Goal: Browse casually: Explore the website without a specific task or goal

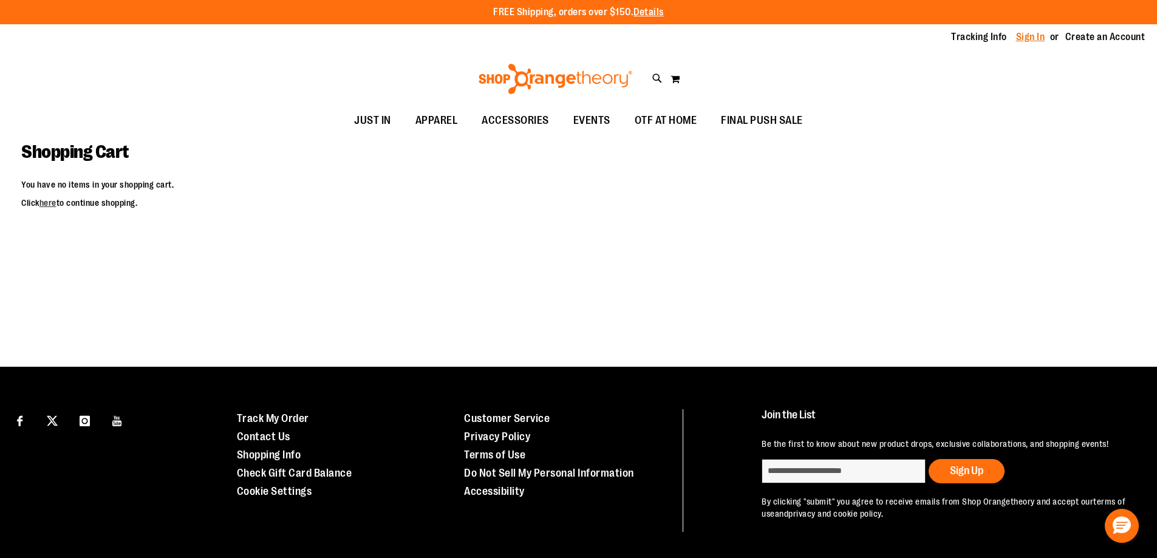
type input "**********"
click at [1042, 36] on link "Sign In" at bounding box center [1030, 36] width 29 height 13
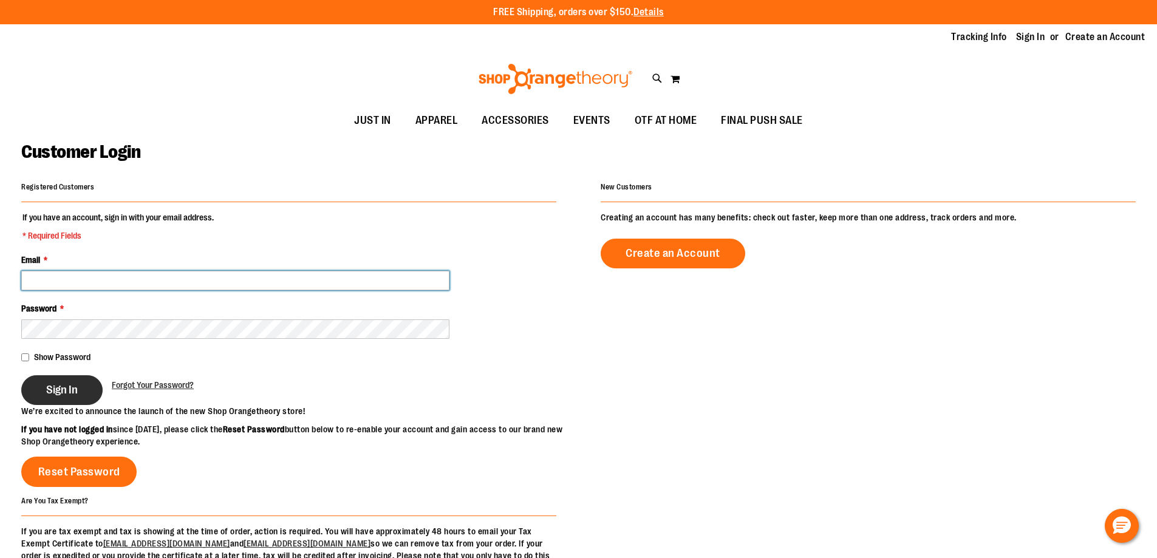
type input "**********"
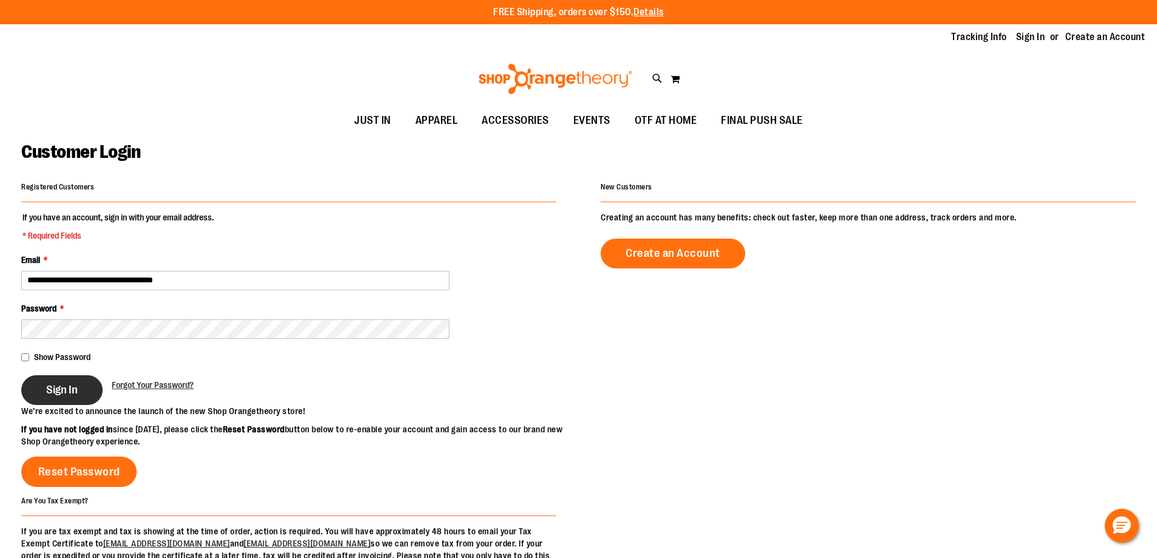
type input "**********"
click at [80, 386] on button "Sign In" at bounding box center [61, 390] width 81 height 30
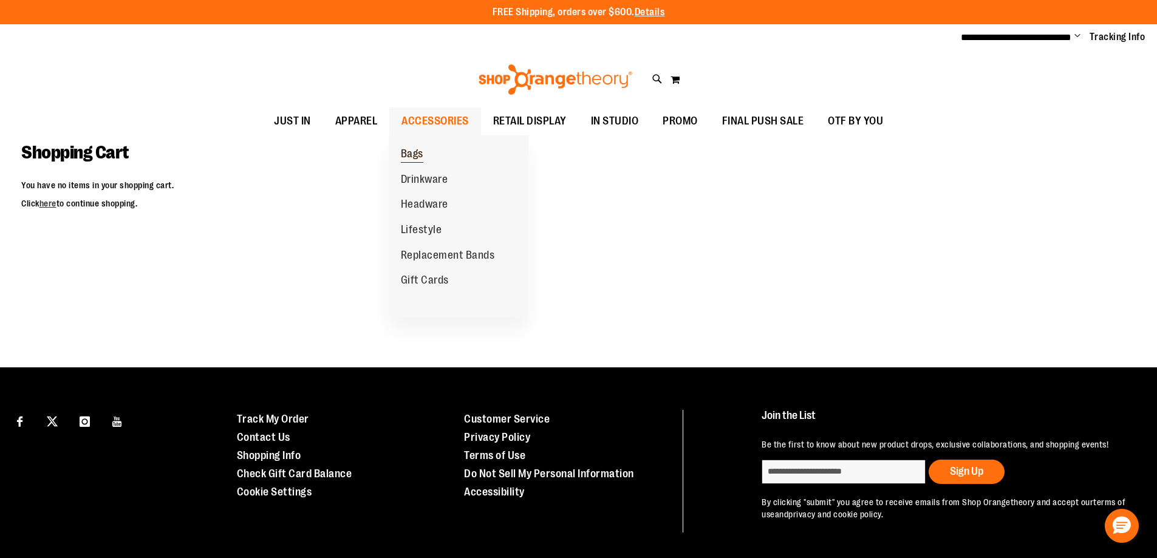
type input "**********"
click at [414, 149] on span "Bags" at bounding box center [412, 155] width 22 height 15
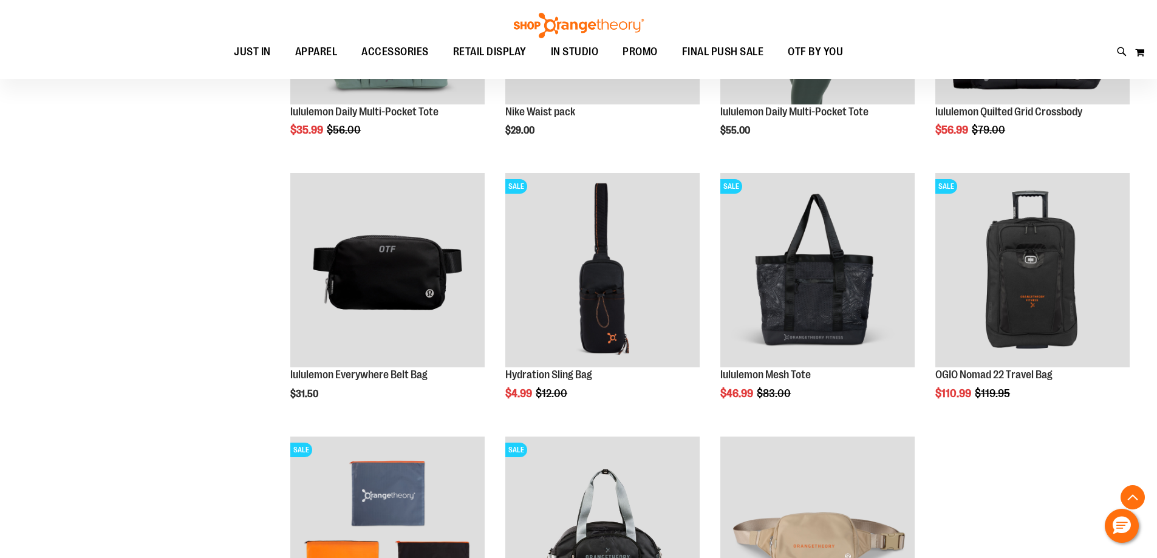
scroll to position [850, 0]
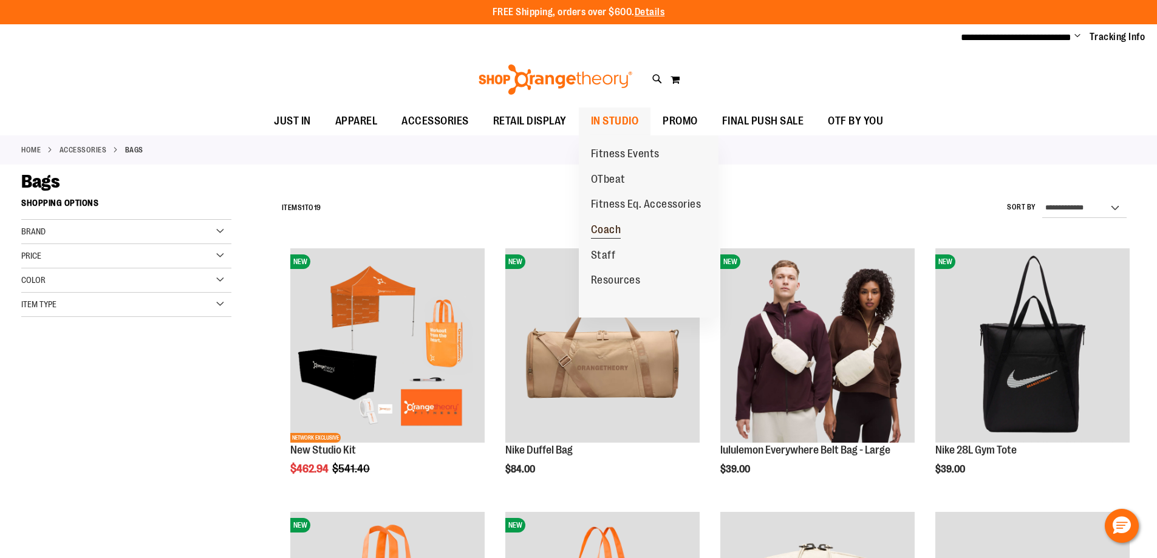
type input "**********"
click at [609, 231] on span "Coach" at bounding box center [606, 231] width 30 height 15
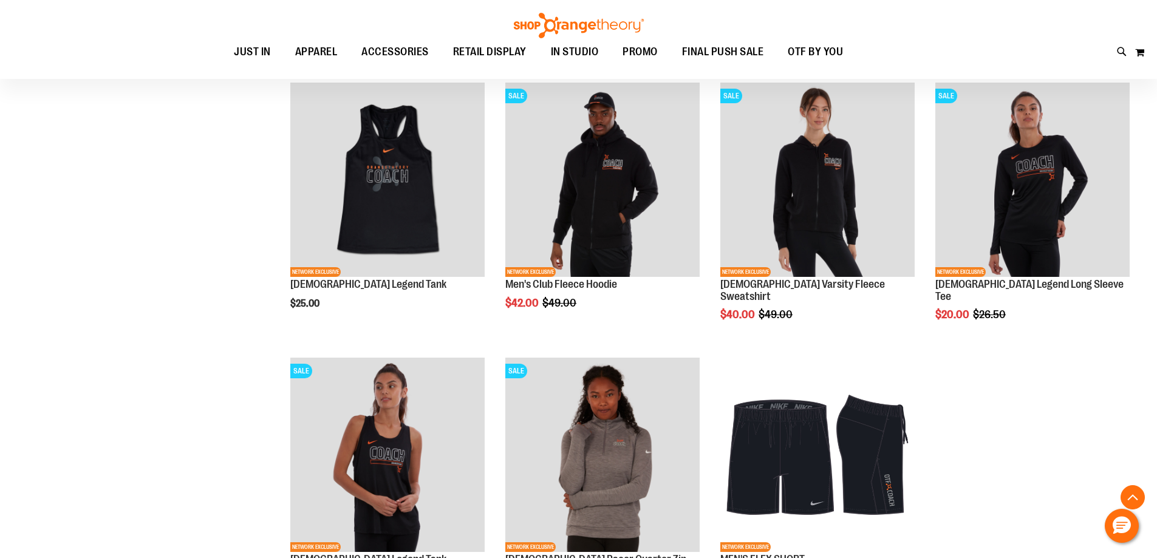
scroll to position [971, 0]
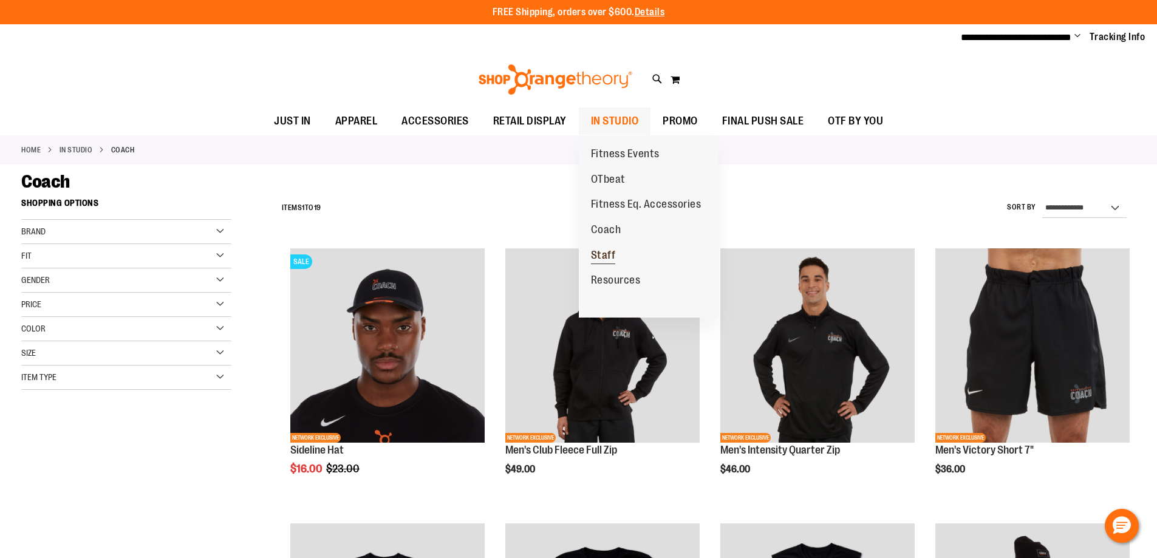
type input "**********"
click at [609, 251] on span "Staff" at bounding box center [603, 256] width 25 height 15
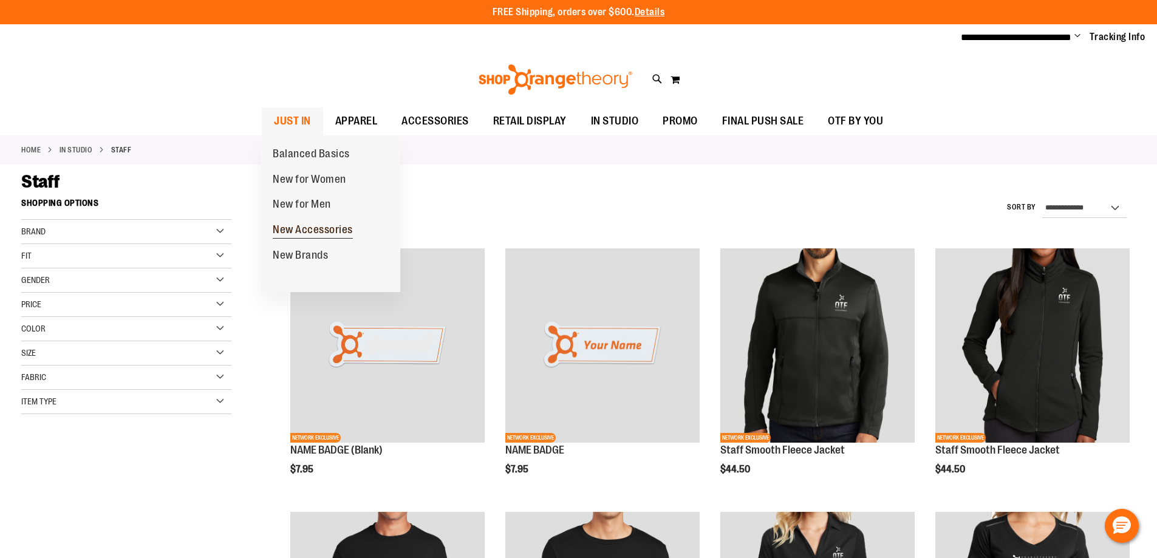
type input "**********"
click at [298, 224] on span "New Accessories" at bounding box center [313, 231] width 80 height 15
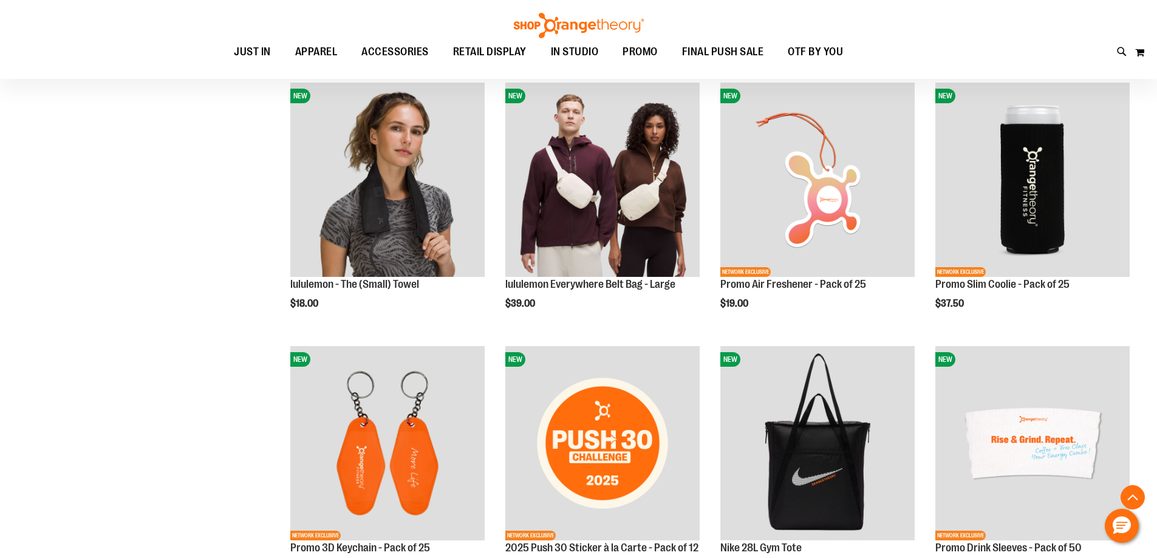
scroll to position [971, 0]
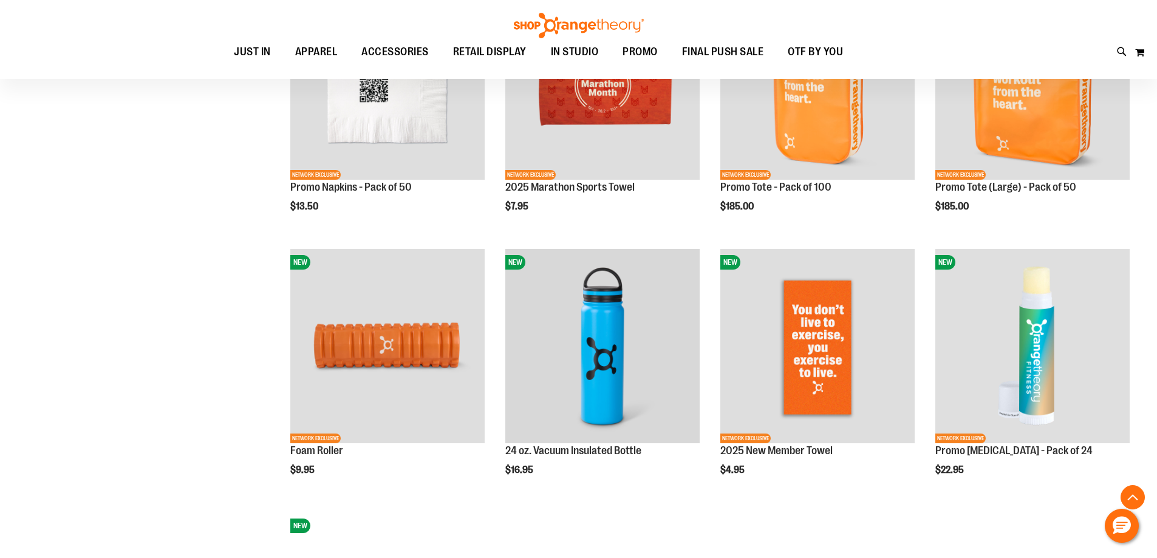
scroll to position [1397, 0]
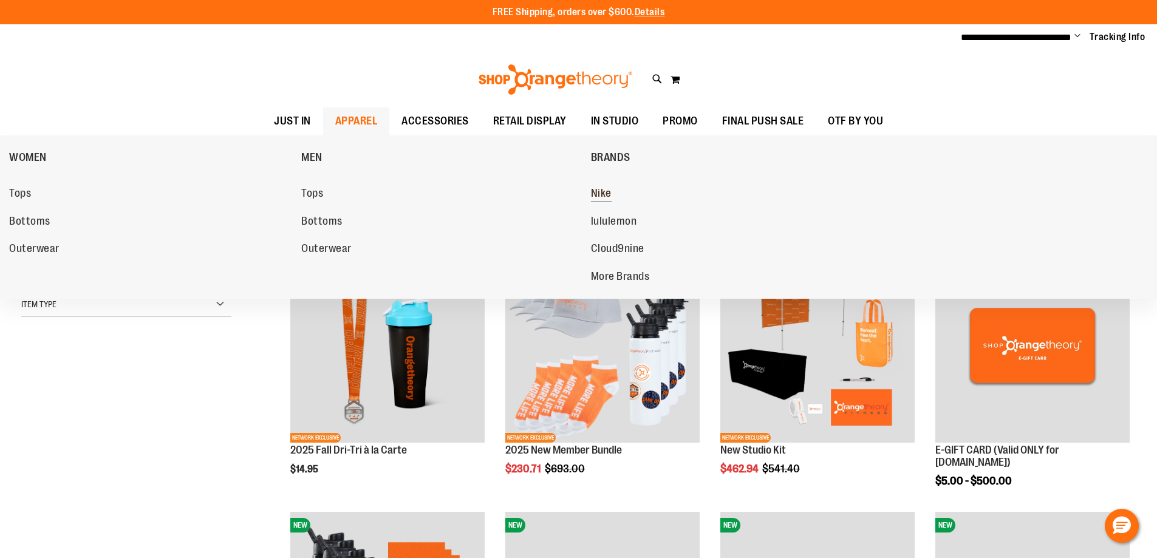
type input "**********"
click at [608, 189] on span "Nike" at bounding box center [601, 194] width 21 height 15
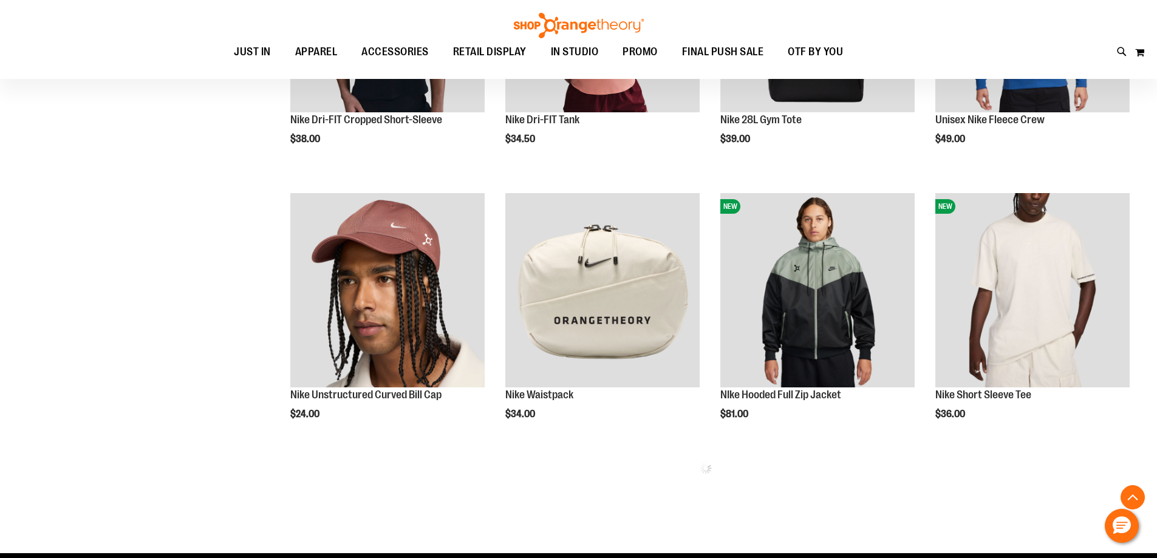
scroll to position [607, 0]
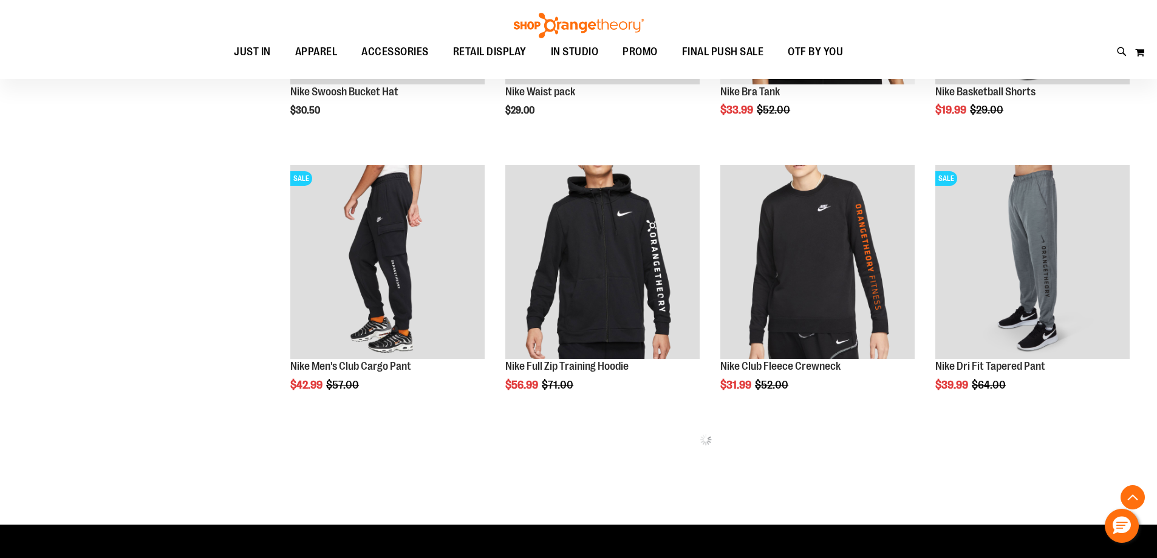
scroll to position [1458, 0]
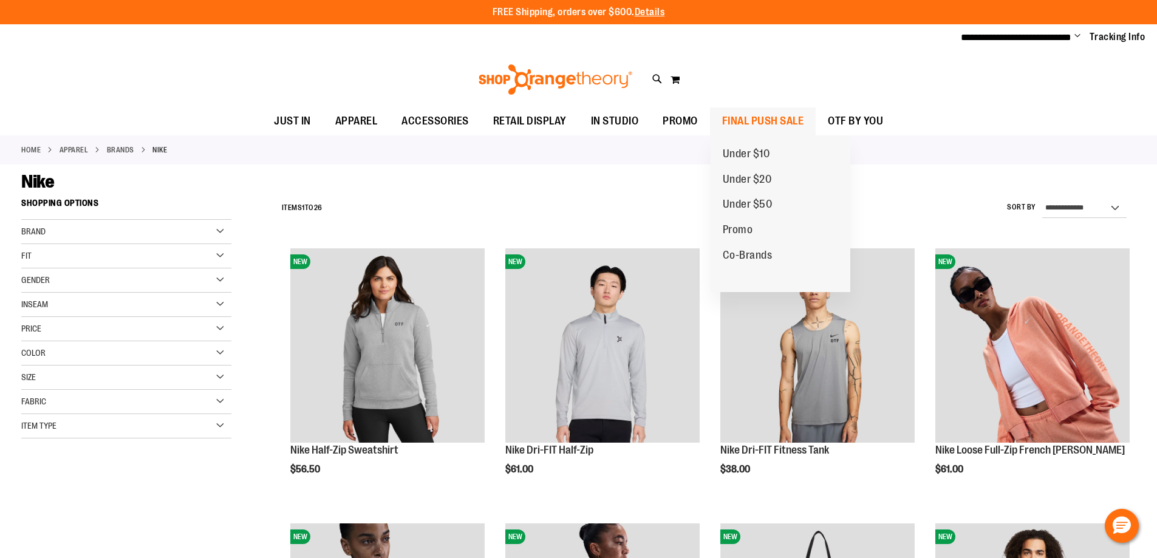
type input "**********"
click at [782, 115] on span "FINAL PUSH SALE" at bounding box center [763, 121] width 82 height 27
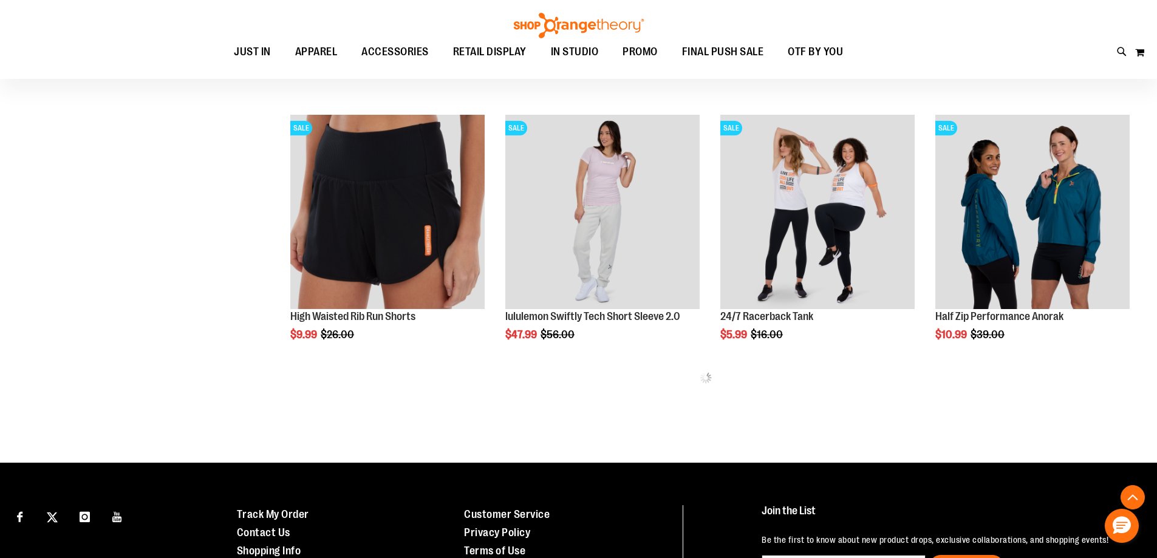
scroll to position [789, 0]
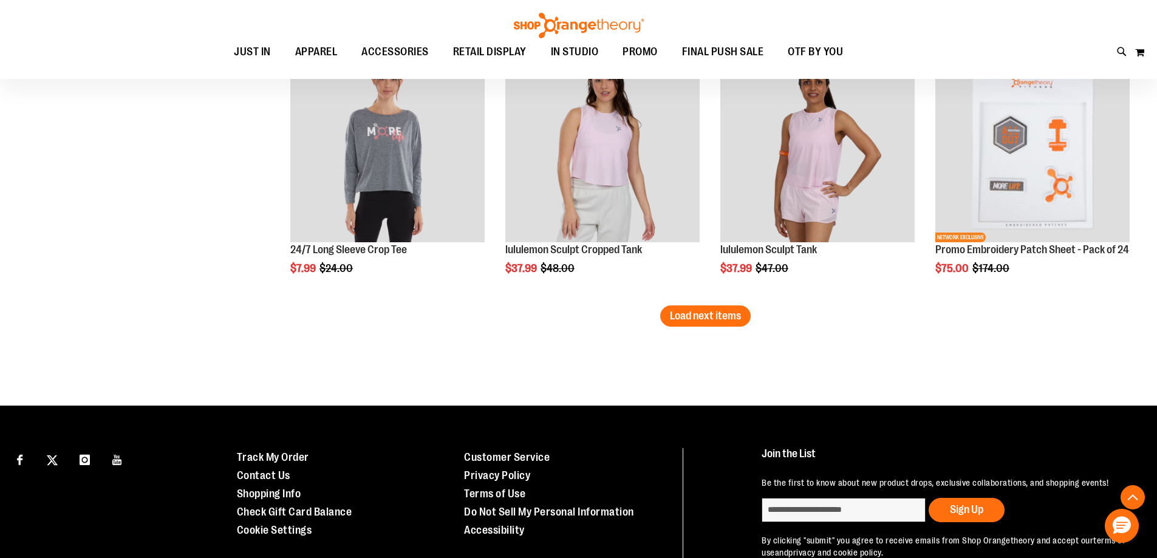
scroll to position [2308, 0]
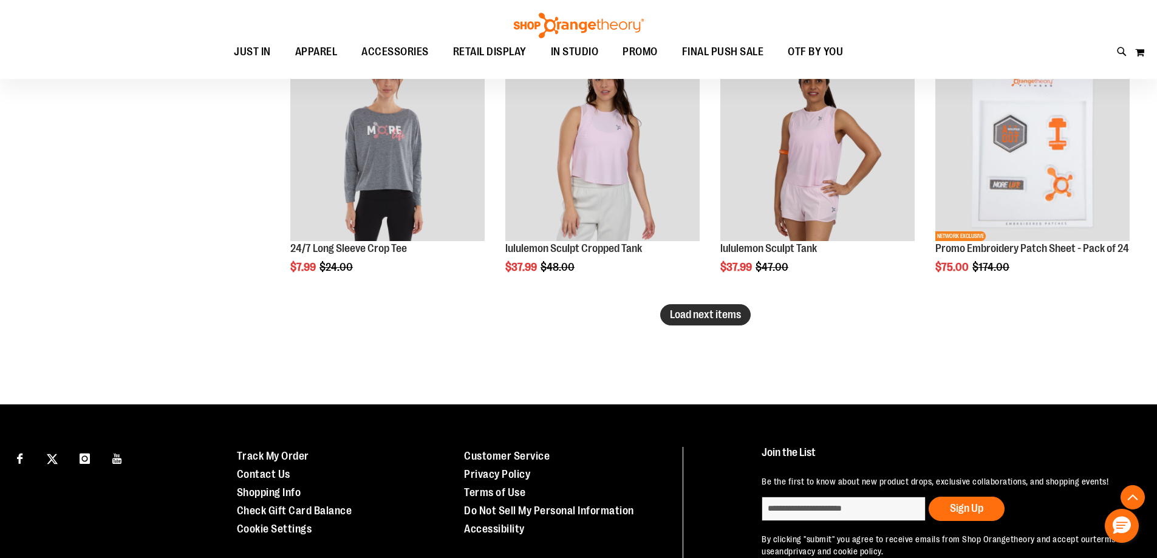
type input "**********"
click at [692, 307] on button "Load next items" at bounding box center [705, 314] width 91 height 21
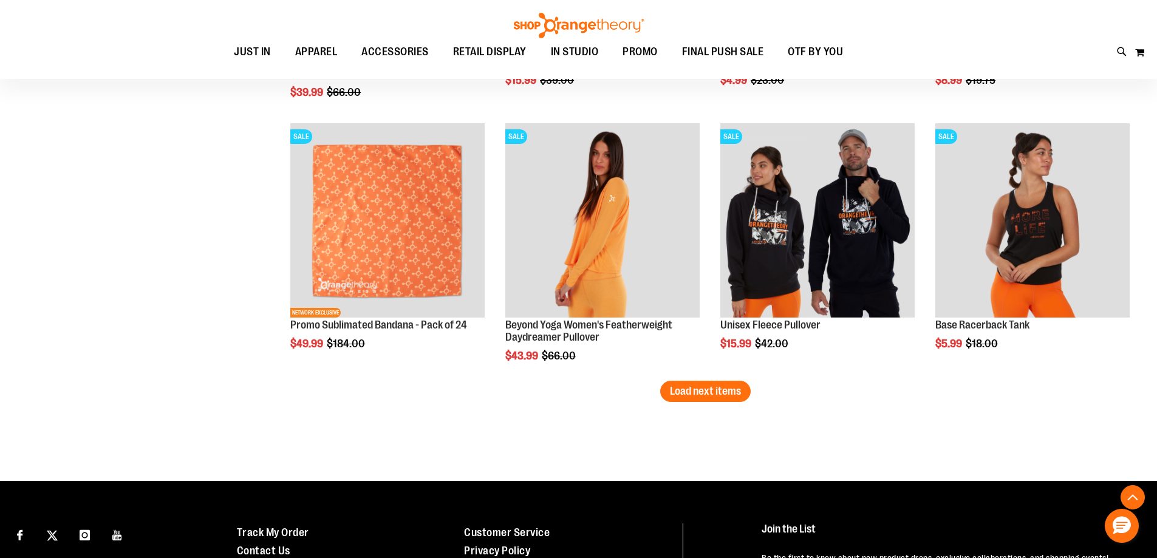
scroll to position [3037, 0]
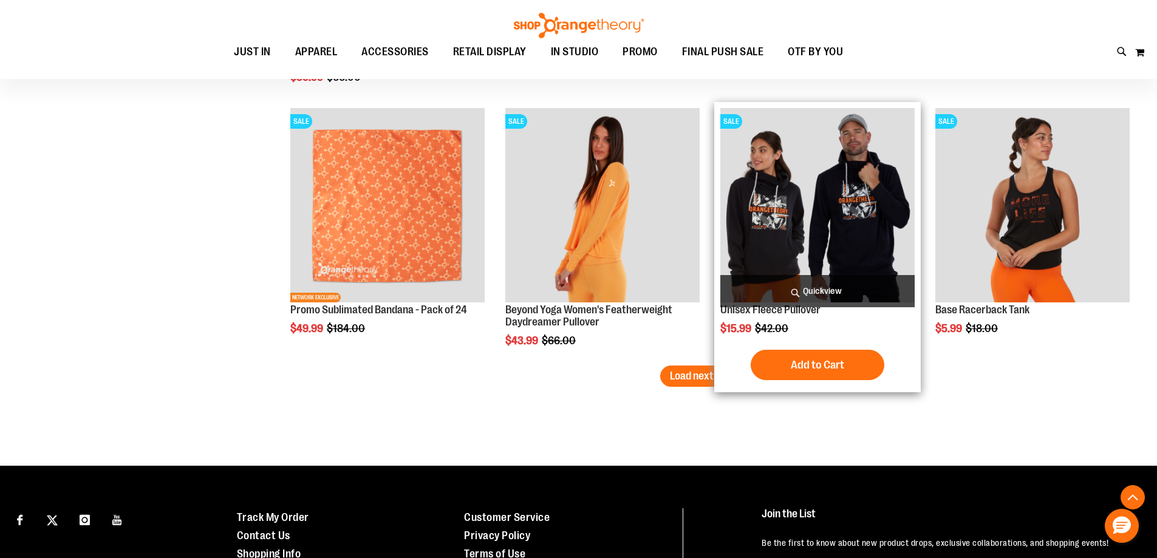
click at [720, 375] on div "SALE Unisex Fleece Pullover $15.99 Regular Price $42.00 Quickview Add to Cart I…" at bounding box center [817, 247] width 207 height 290
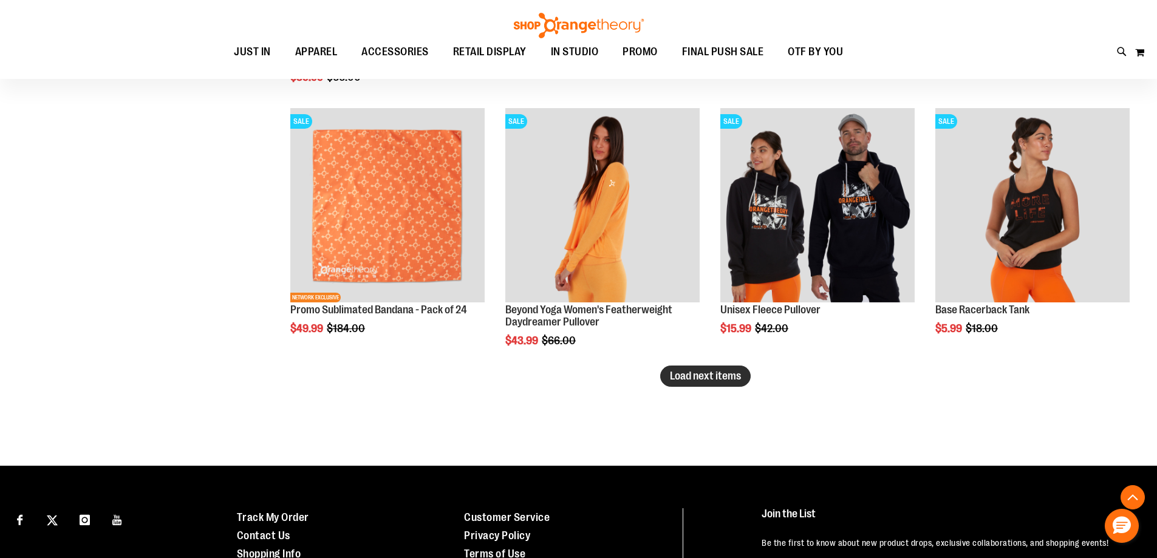
click at [666, 373] on button "Load next items" at bounding box center [705, 376] width 91 height 21
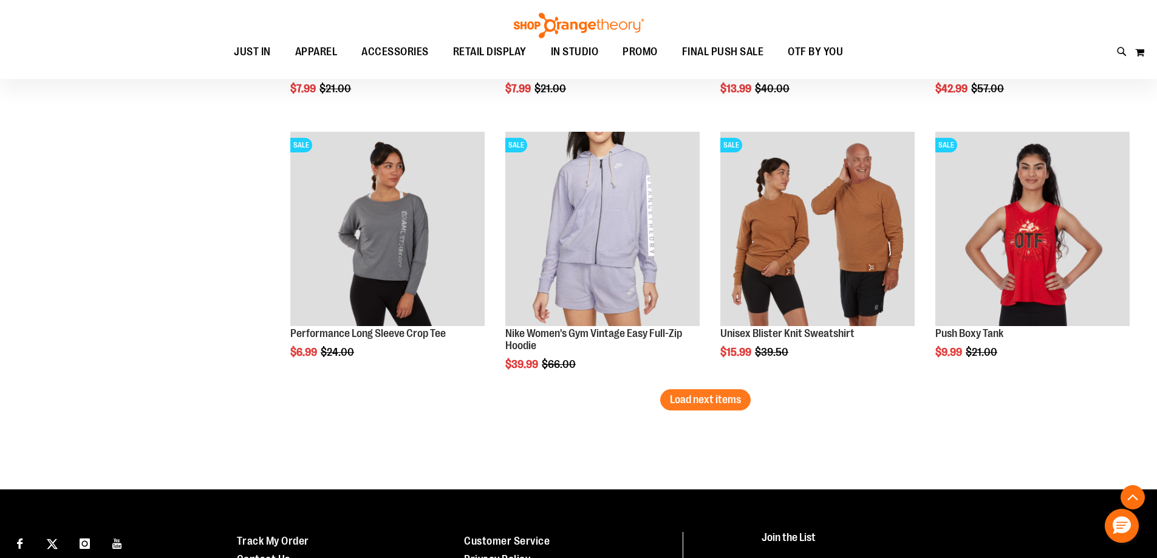
scroll to position [3953, 0]
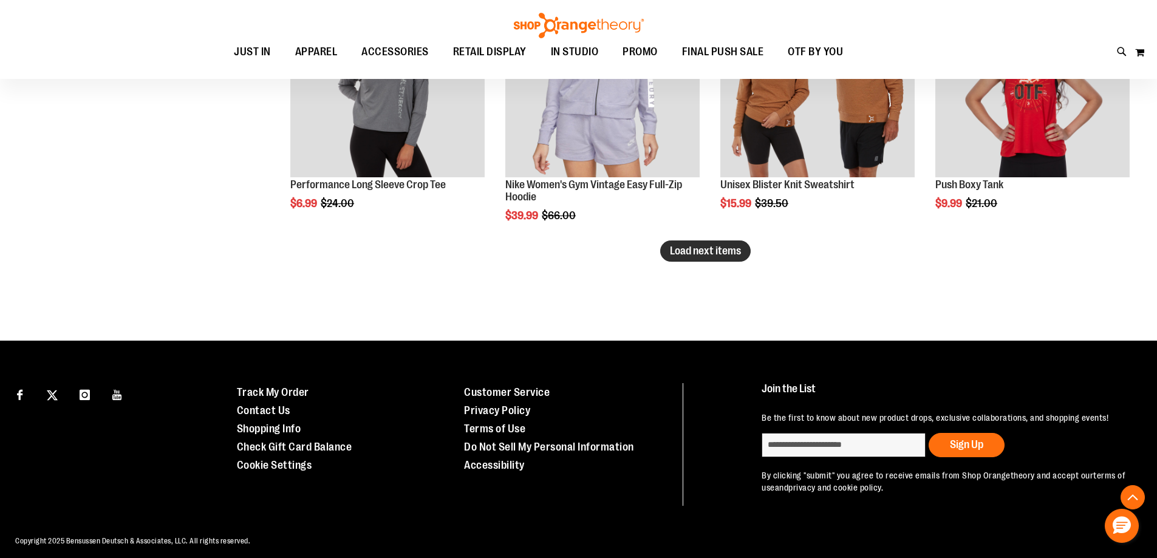
click at [733, 253] on span "Load next items" at bounding box center [705, 251] width 71 height 12
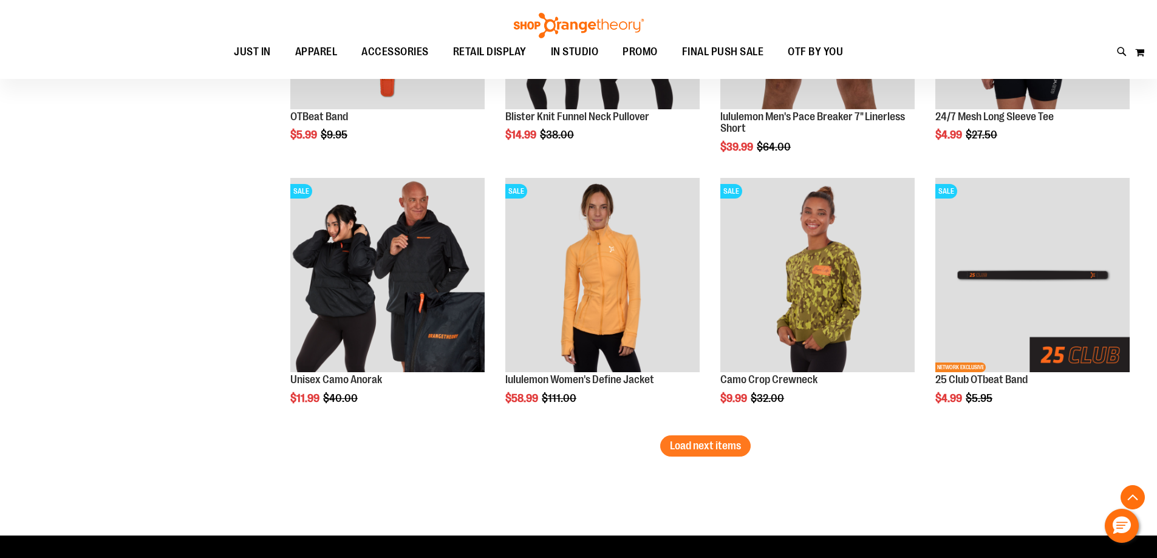
scroll to position [4682, 0]
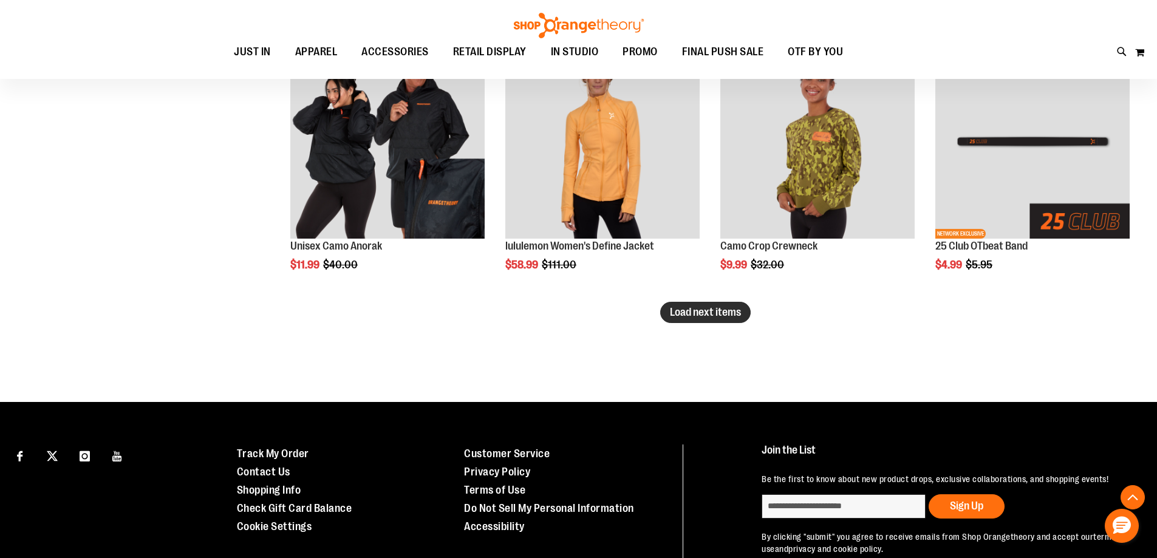
click at [728, 306] on span "Load next items" at bounding box center [705, 312] width 71 height 12
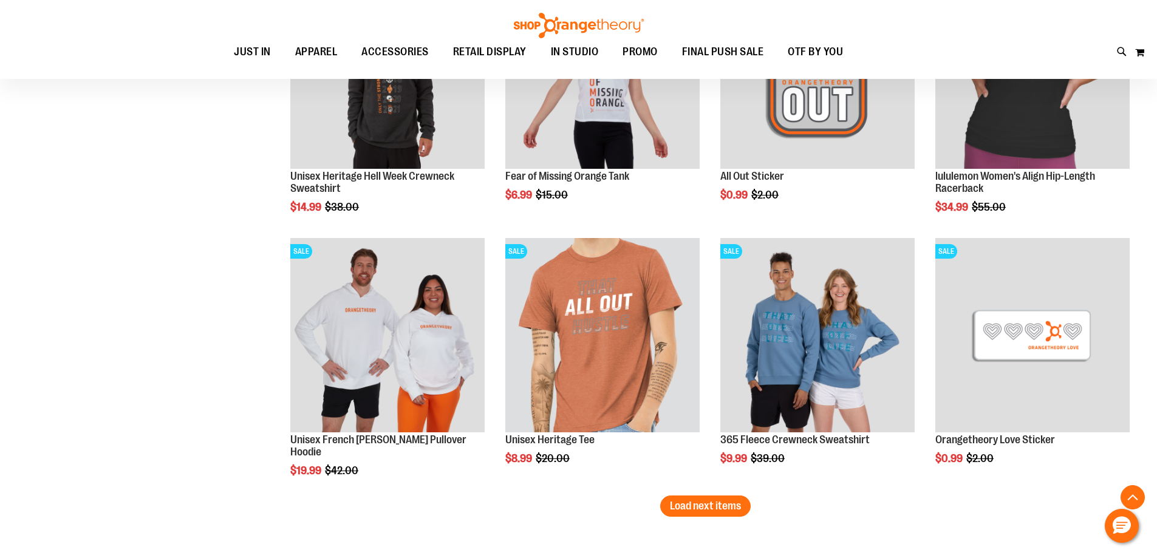
scroll to position [5411, 0]
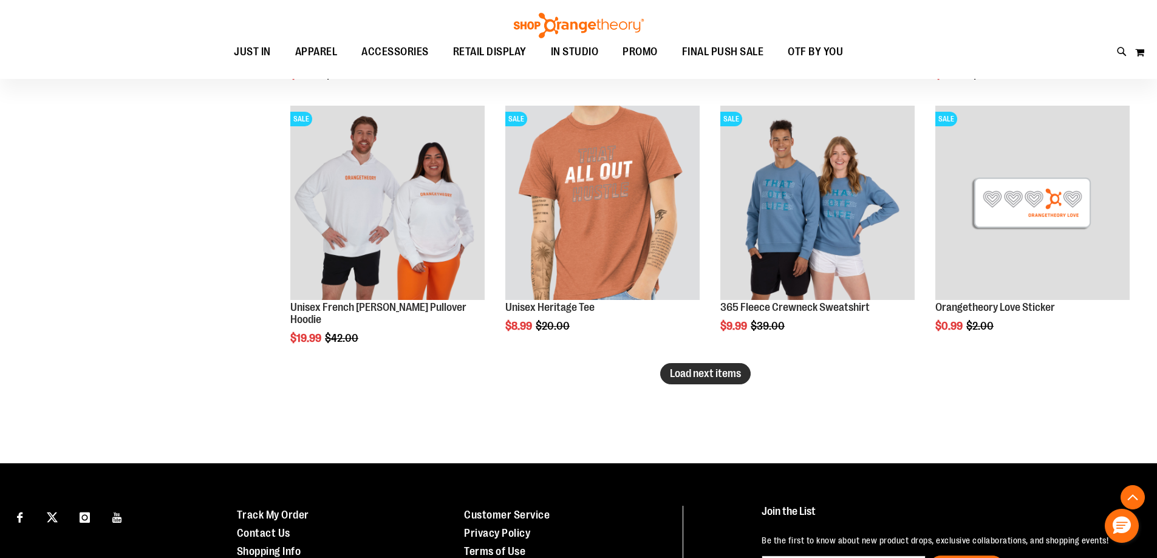
click at [739, 375] on span "Load next items" at bounding box center [705, 374] width 71 height 12
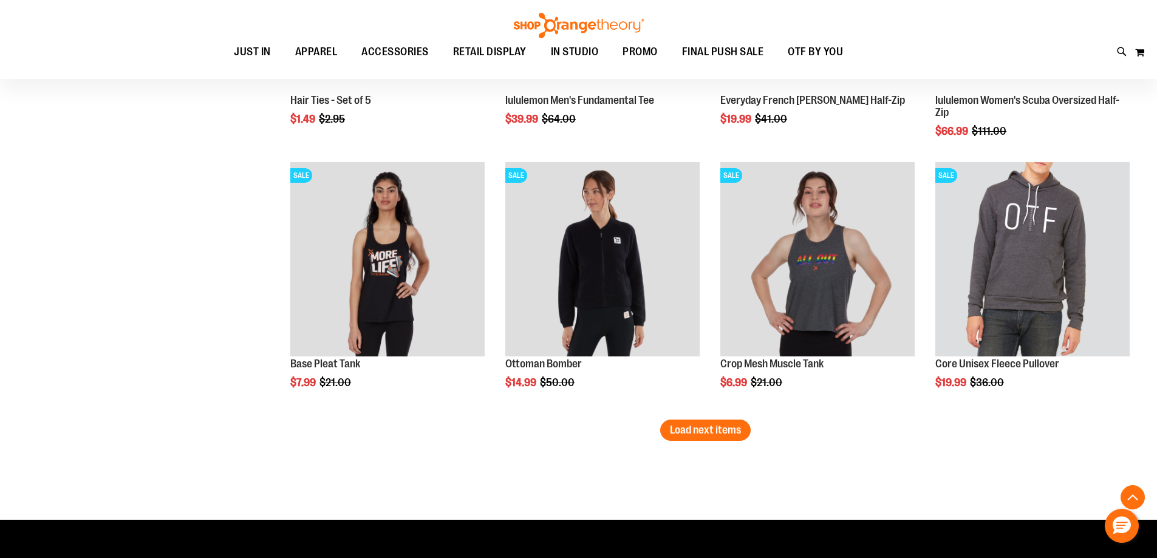
scroll to position [6262, 0]
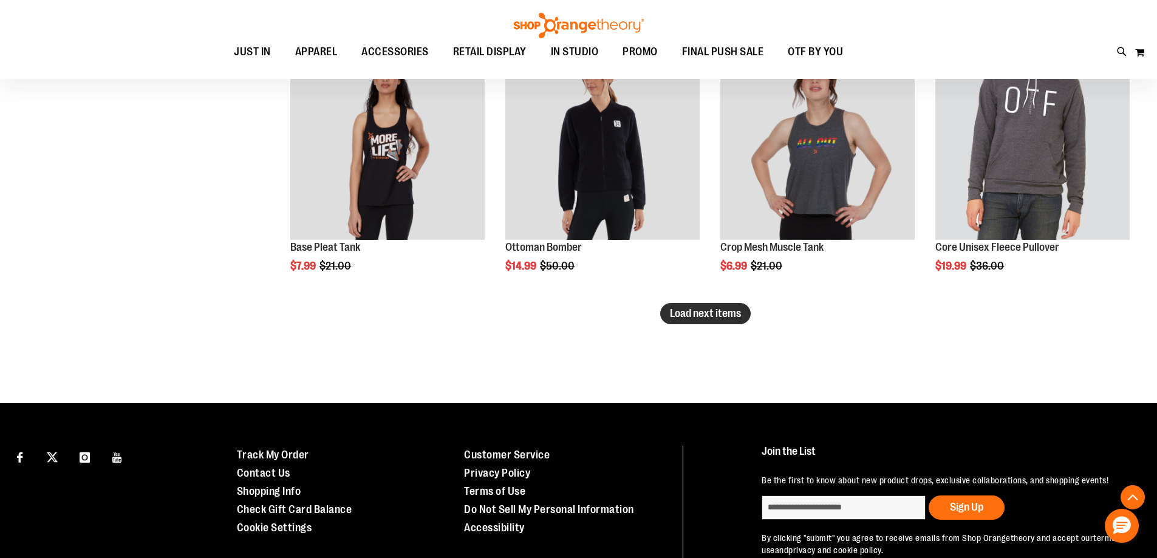
click at [708, 306] on button "Load next items" at bounding box center [705, 313] width 91 height 21
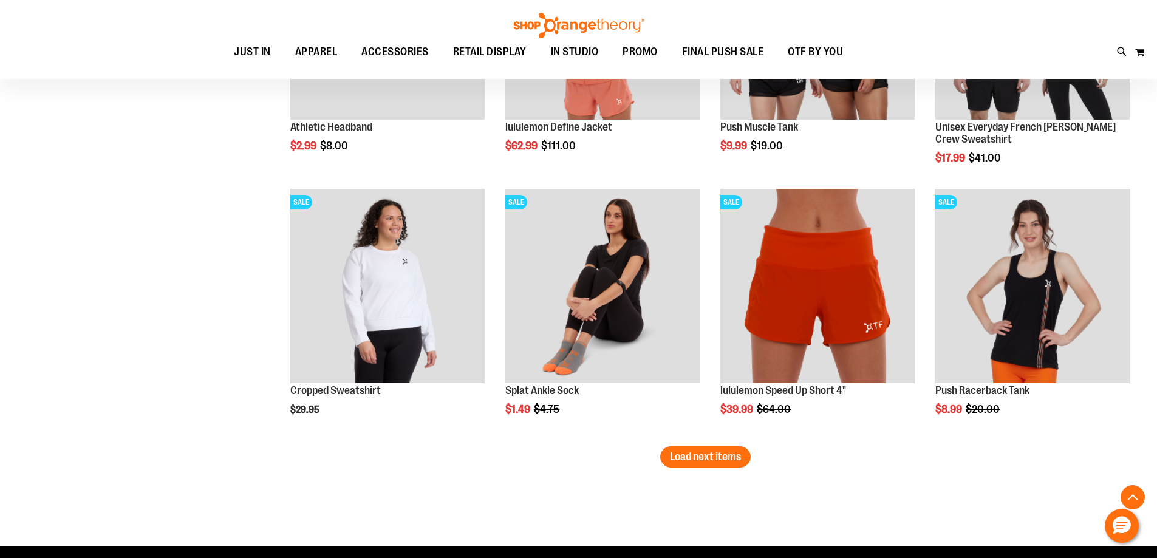
scroll to position [6930, 0]
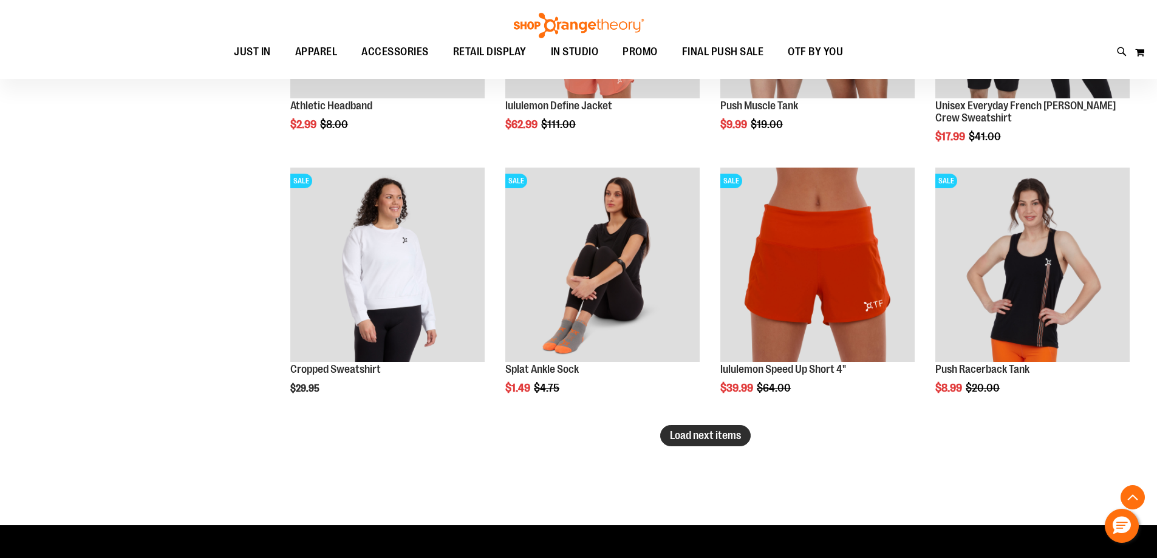
click at [713, 442] on button "Load next items" at bounding box center [705, 435] width 91 height 21
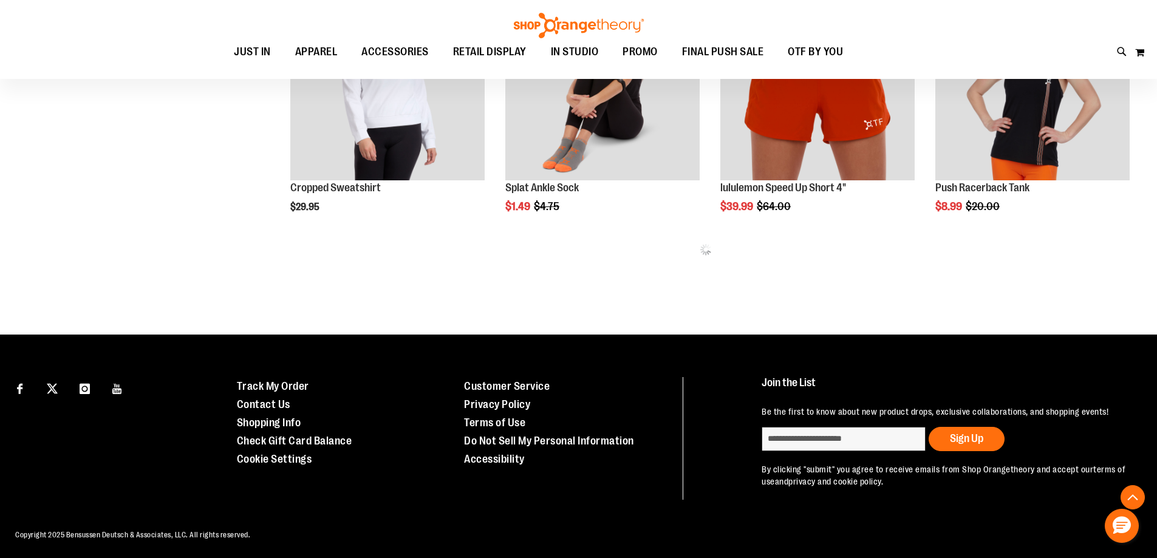
scroll to position [7115, 0]
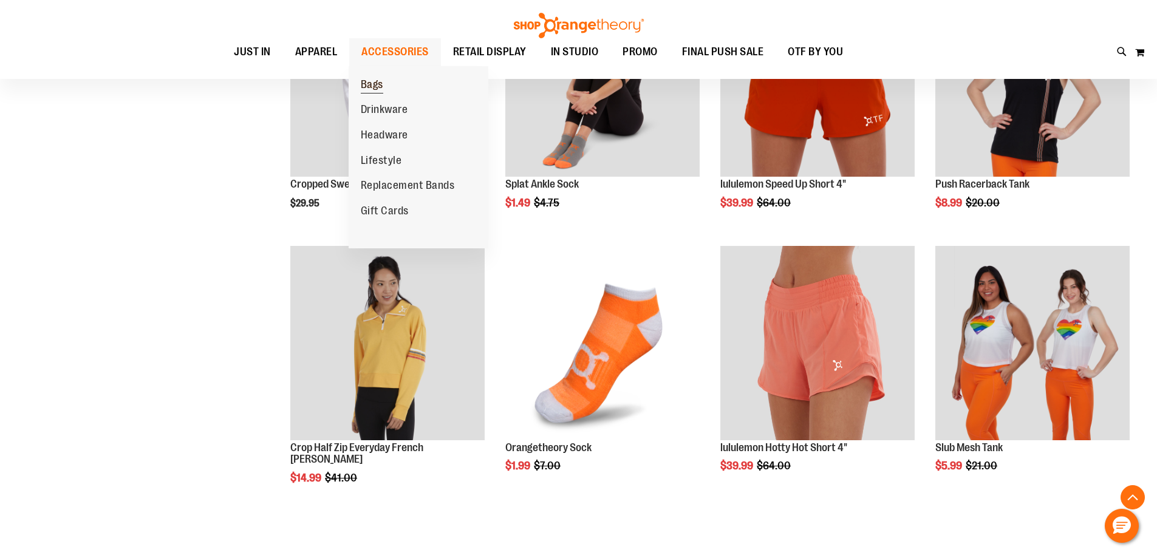
click at [375, 85] on span "Bags" at bounding box center [372, 85] width 22 height 15
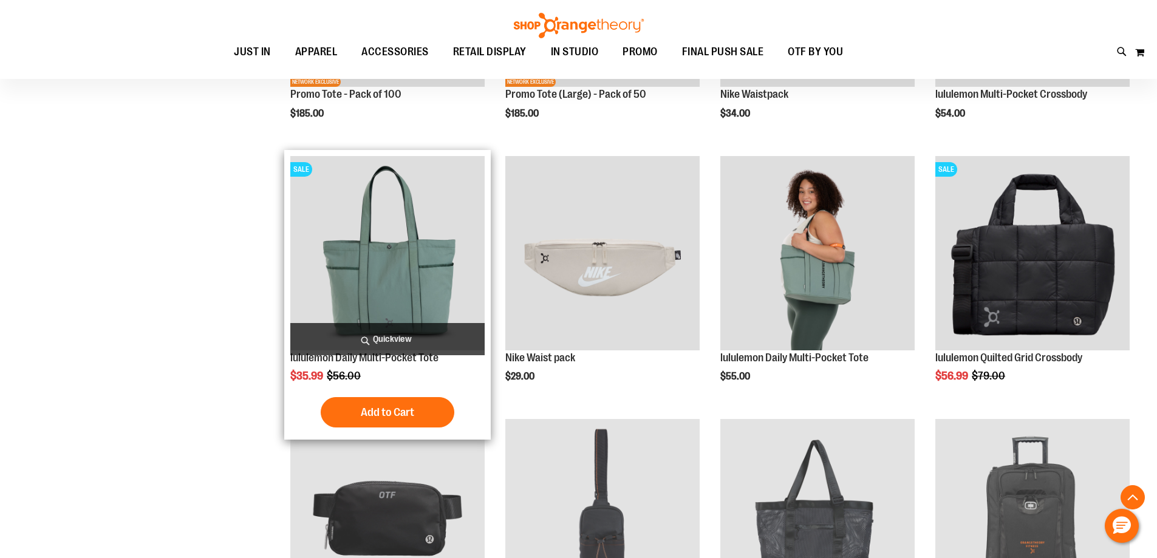
scroll to position [485, 0]
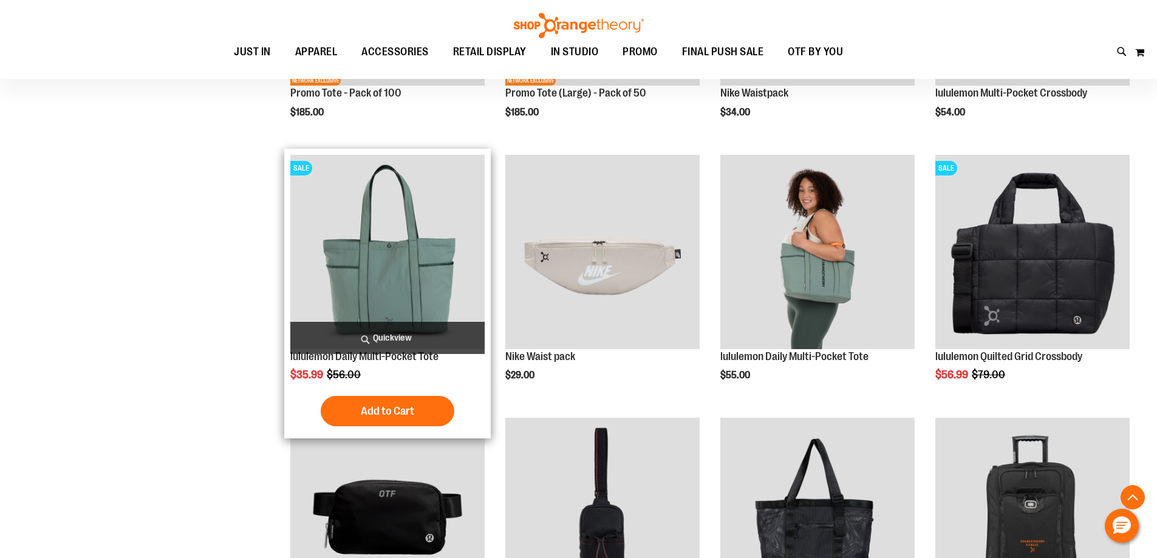
type input "**********"
click at [397, 276] on img "product" at bounding box center [387, 252] width 194 height 194
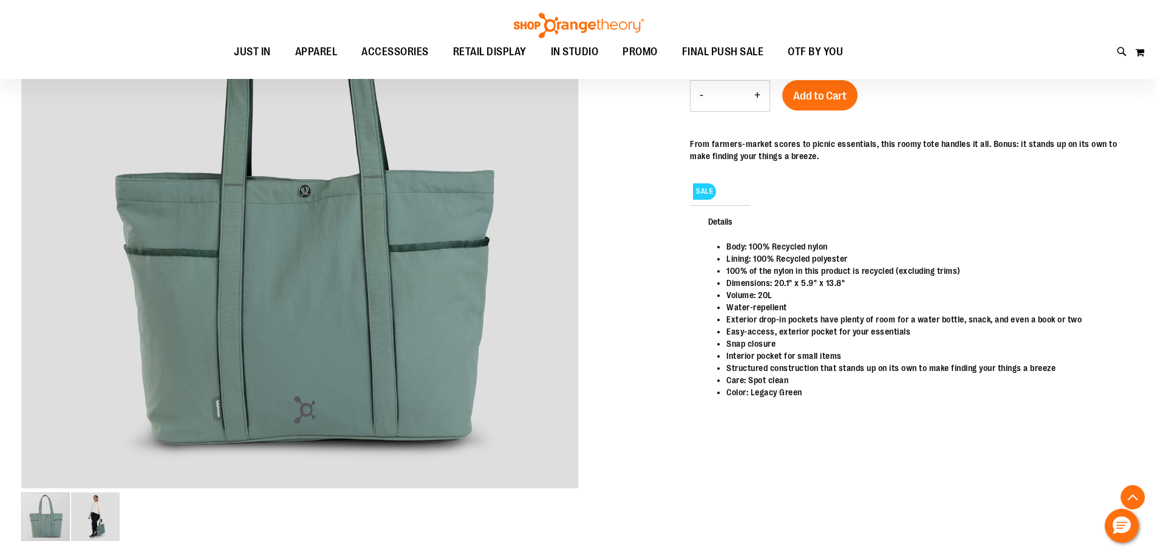
scroll to position [242, 0]
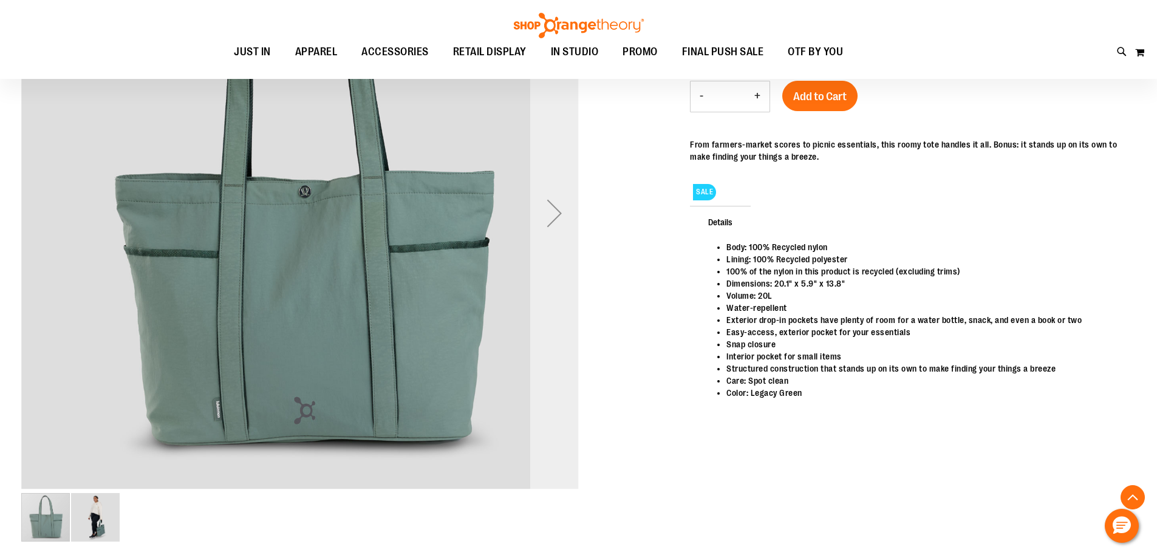
click at [549, 240] on div "Next" at bounding box center [554, 213] width 49 height 558
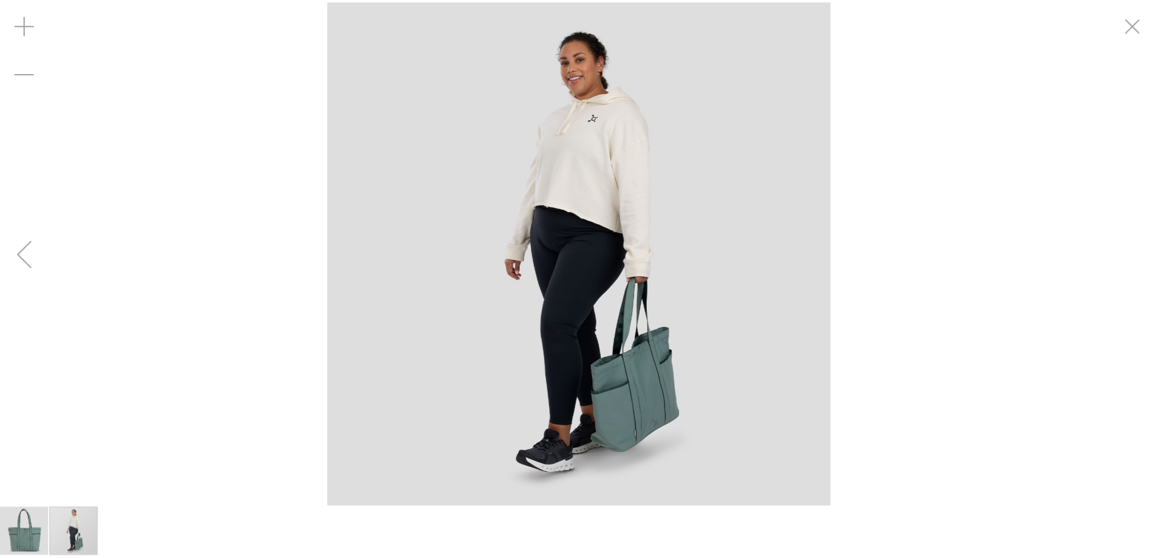
scroll to position [241, 0]
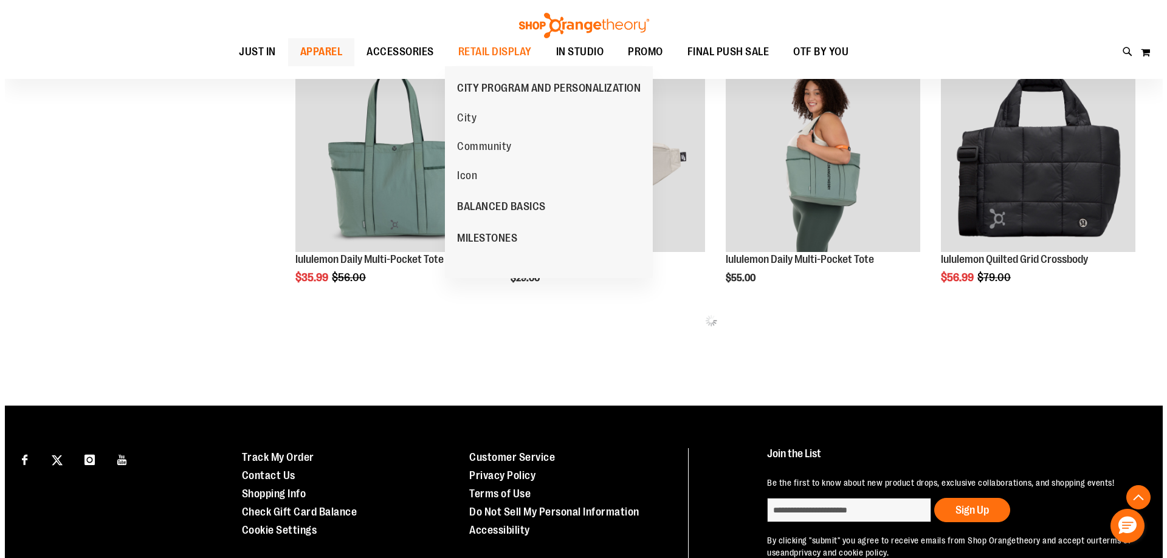
scroll to position [583, 0]
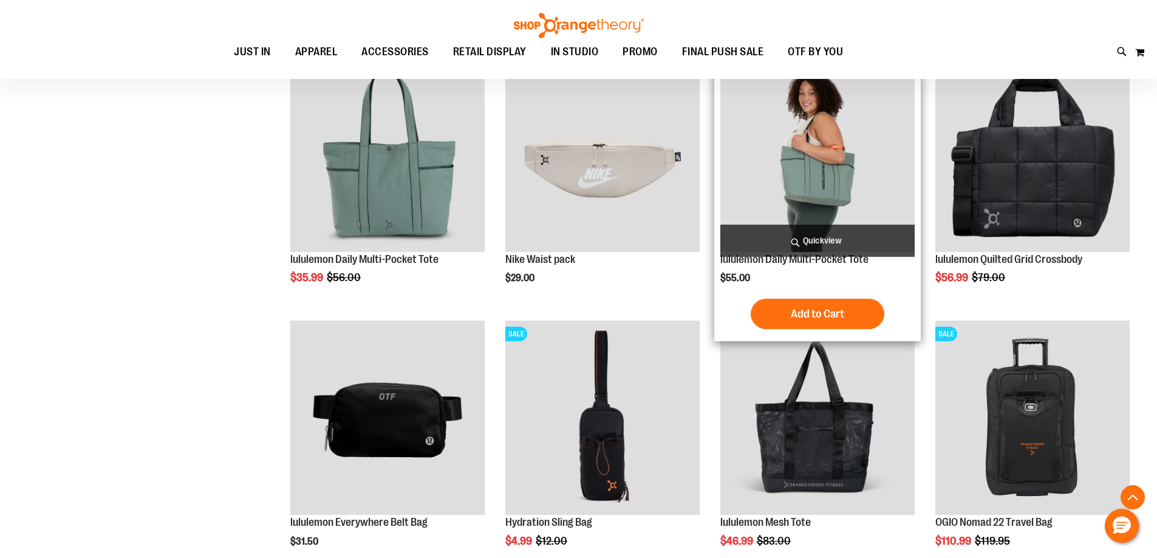
type input "**********"
click at [815, 233] on span "Quickview" at bounding box center [818, 241] width 194 height 32
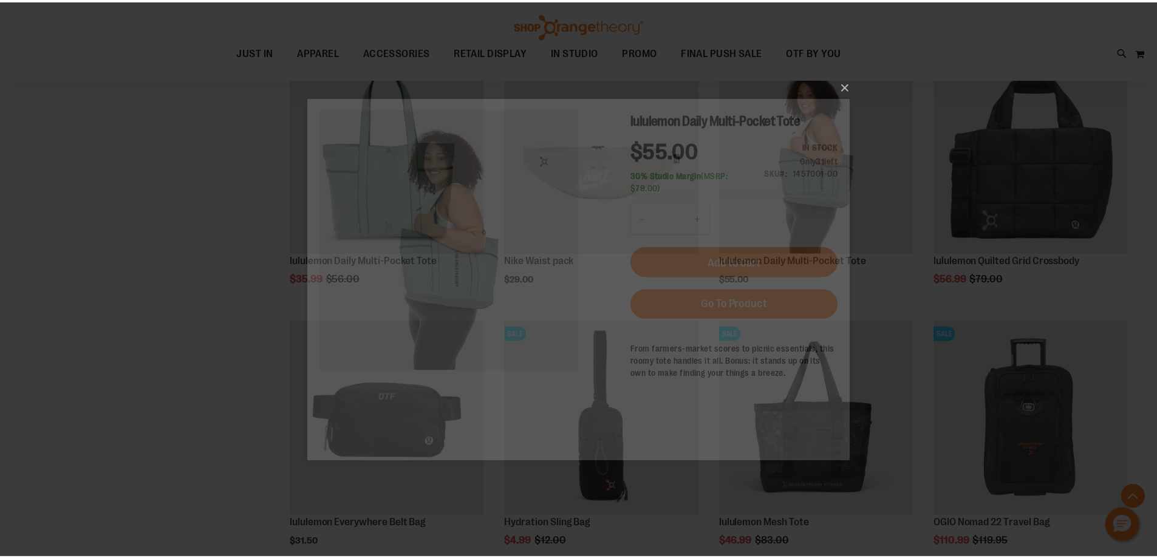
scroll to position [0, 0]
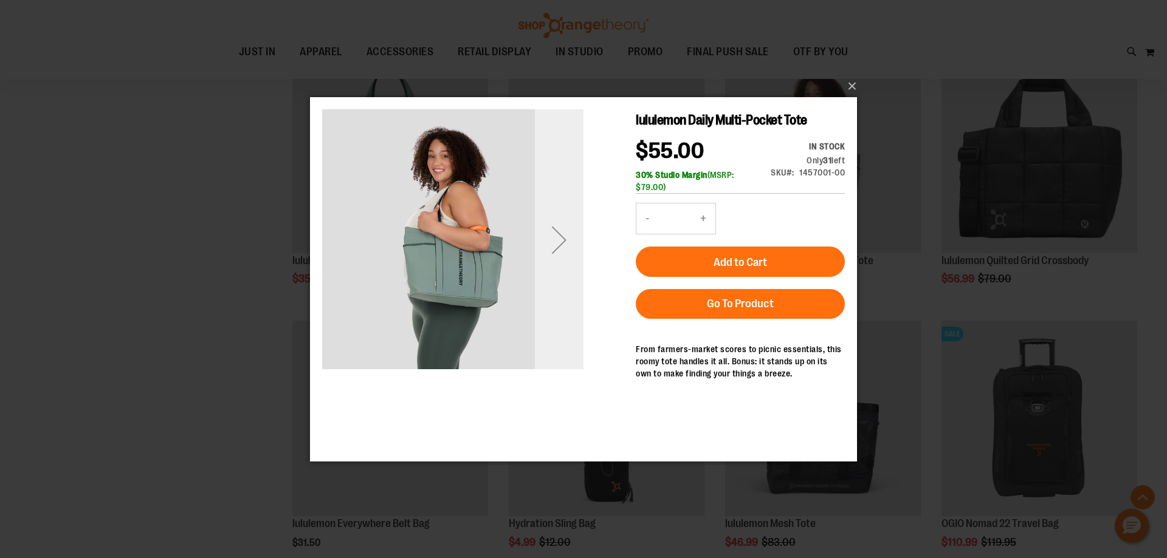
click at [569, 240] on div "Next" at bounding box center [559, 239] width 49 height 49
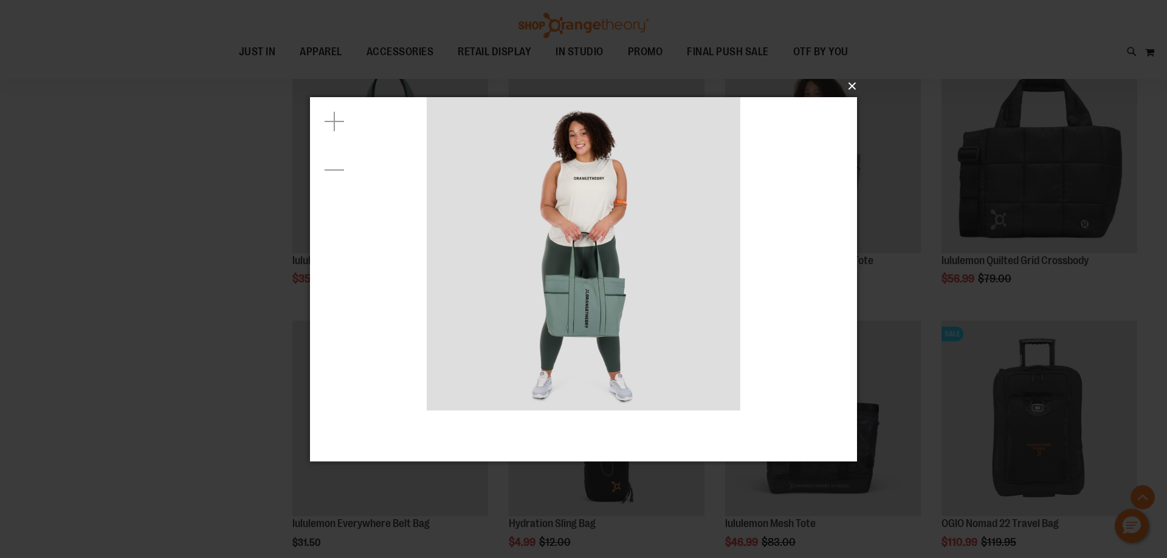
click at [849, 92] on button "×" at bounding box center [587, 86] width 547 height 27
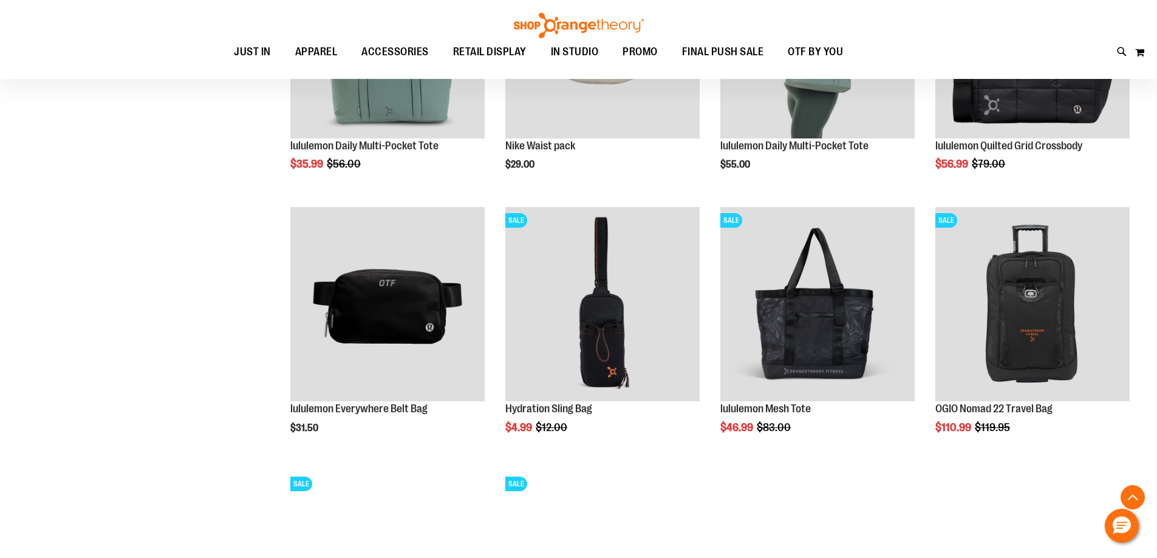
scroll to position [704, 0]
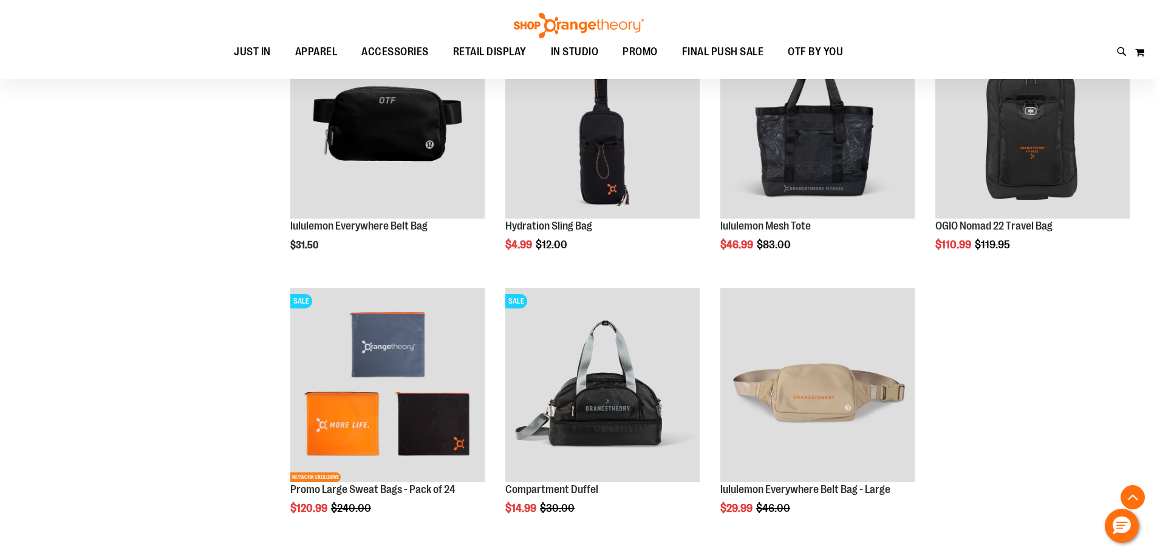
scroll to position [886, 0]
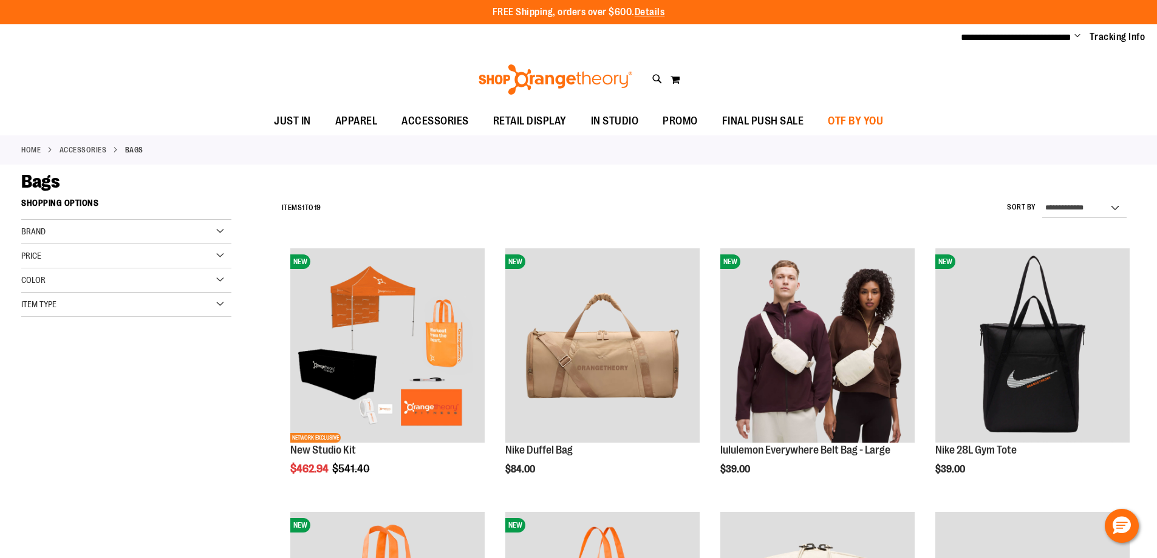
click at [863, 126] on span "OTF BY YOU" at bounding box center [855, 121] width 55 height 27
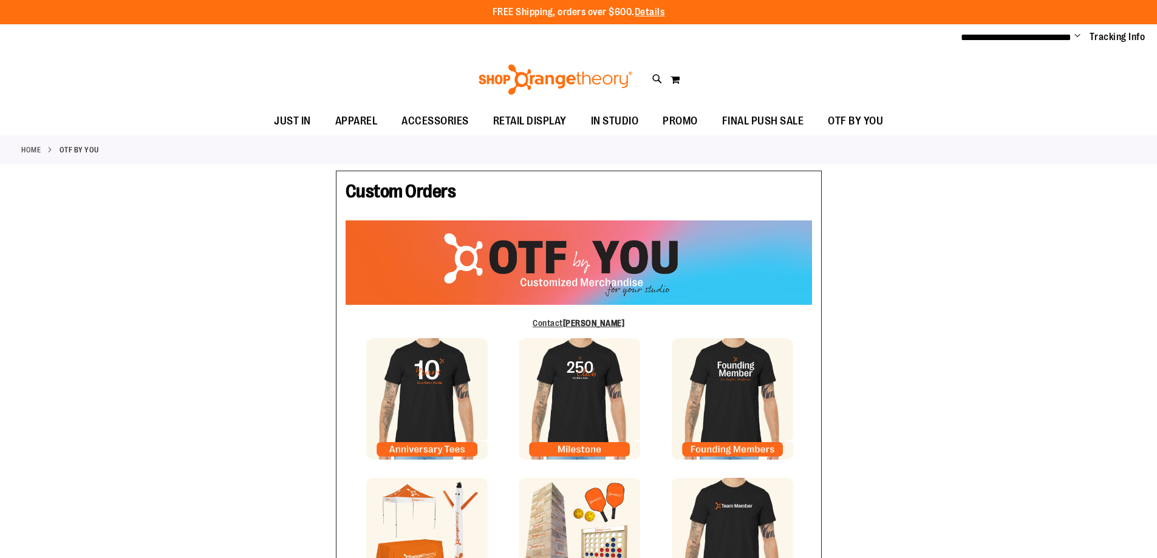
type input "**********"
type input "*******"
type input "**********"
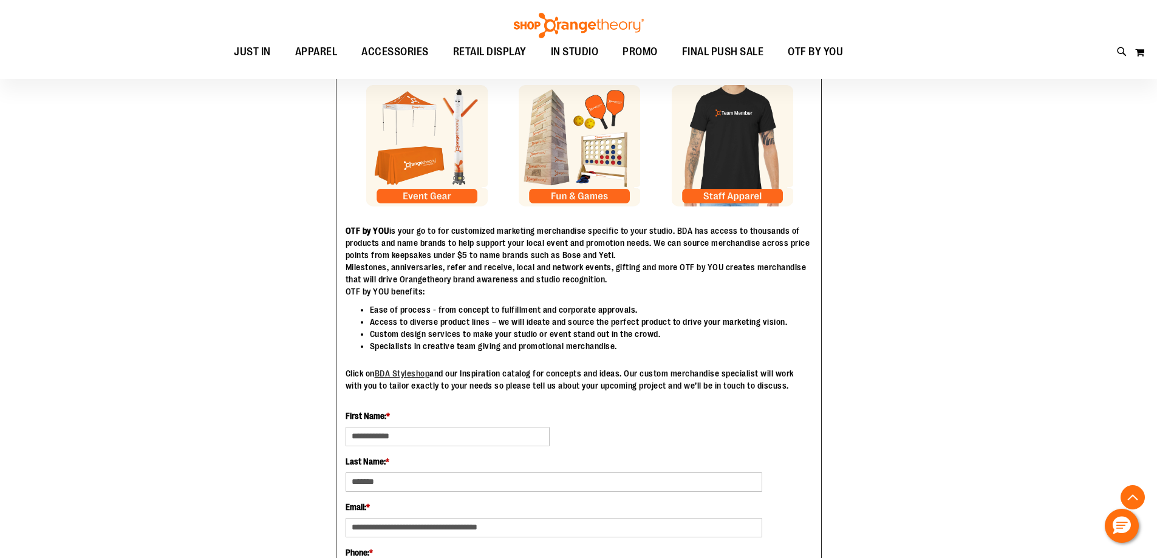
scroll to position [242, 0]
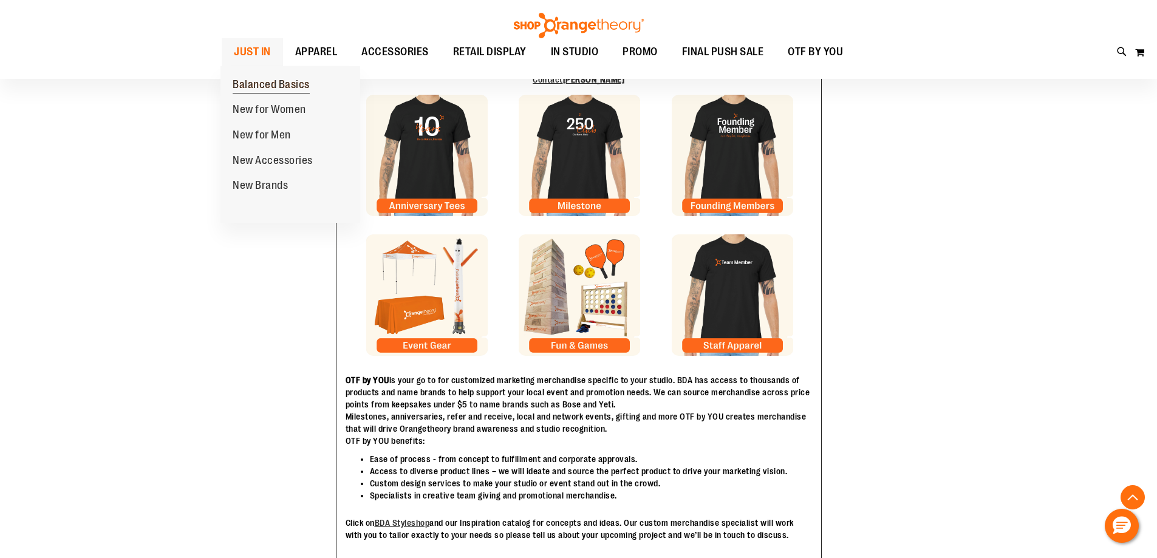
type input "**********"
click at [254, 86] on span "Balanced Basics" at bounding box center [271, 85] width 77 height 15
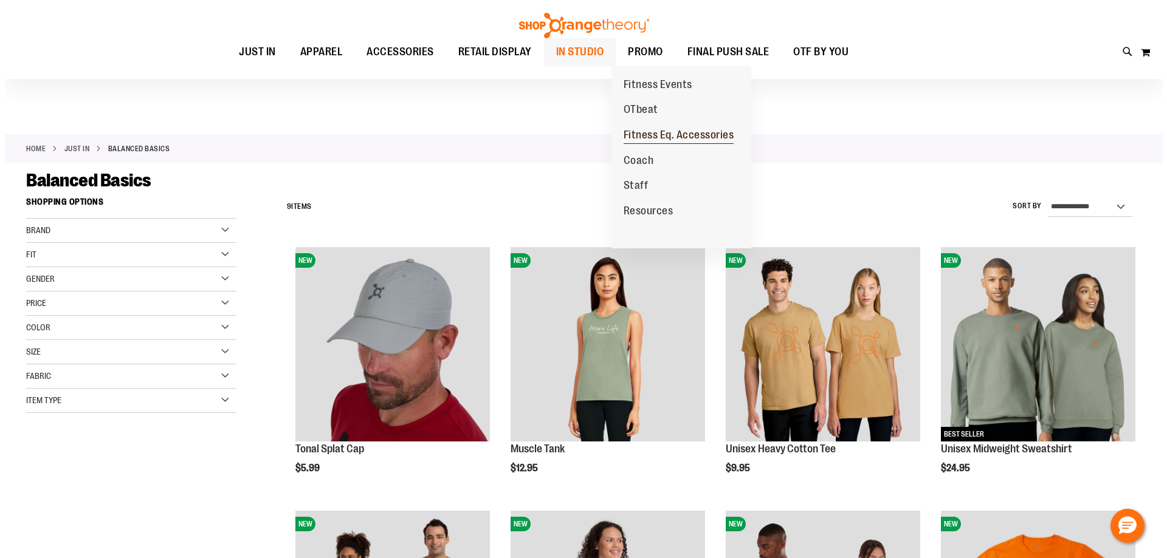
scroll to position [121, 0]
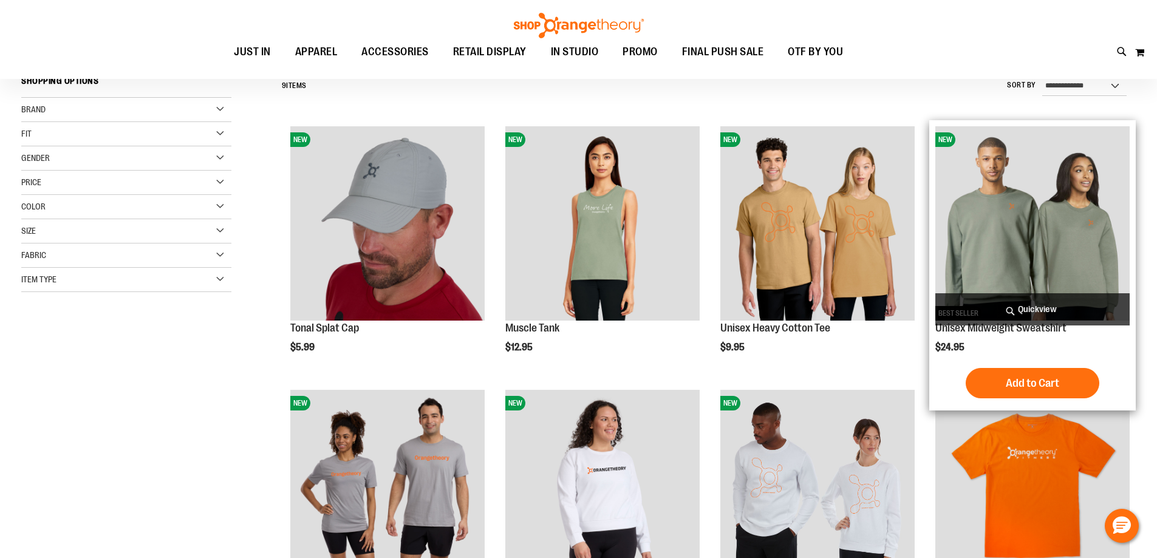
type input "**********"
click at [1071, 299] on span "Quickview" at bounding box center [1033, 309] width 194 height 32
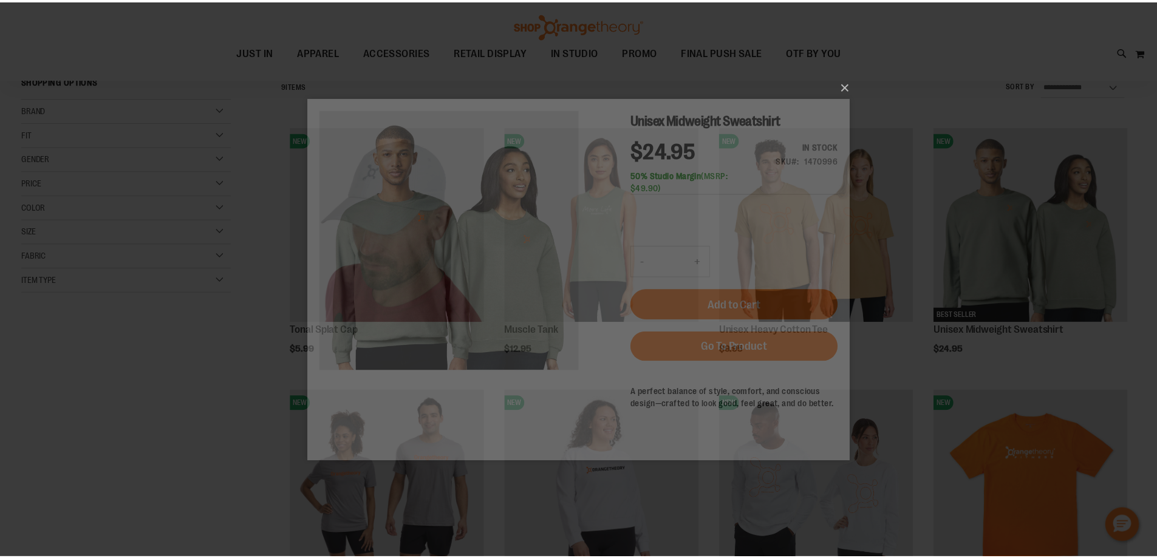
scroll to position [0, 0]
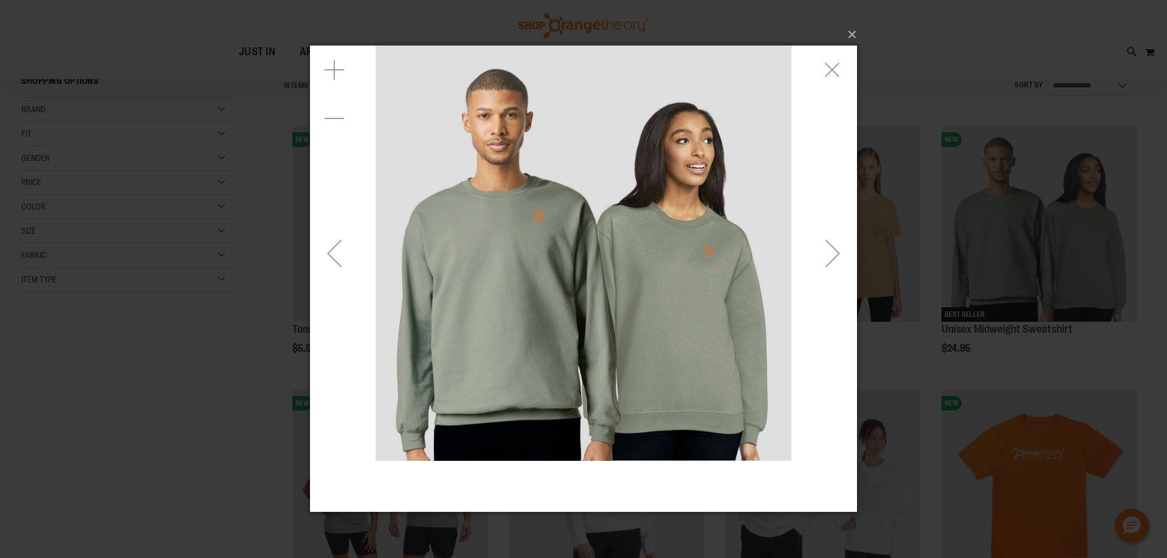
click at [833, 269] on div "Next" at bounding box center [832, 253] width 49 height 49
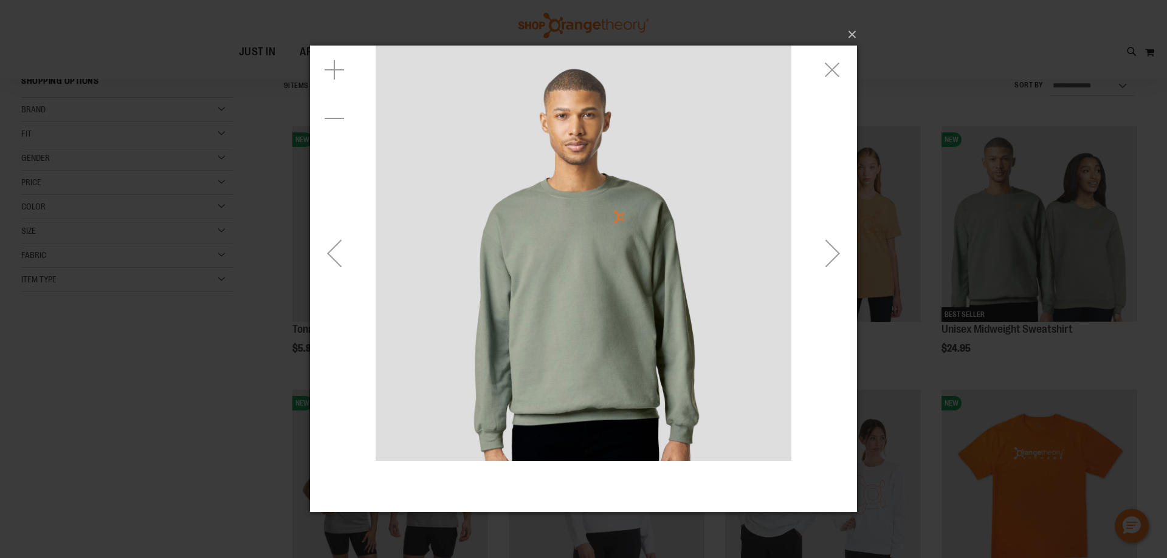
click at [833, 269] on div "Next" at bounding box center [832, 253] width 49 height 49
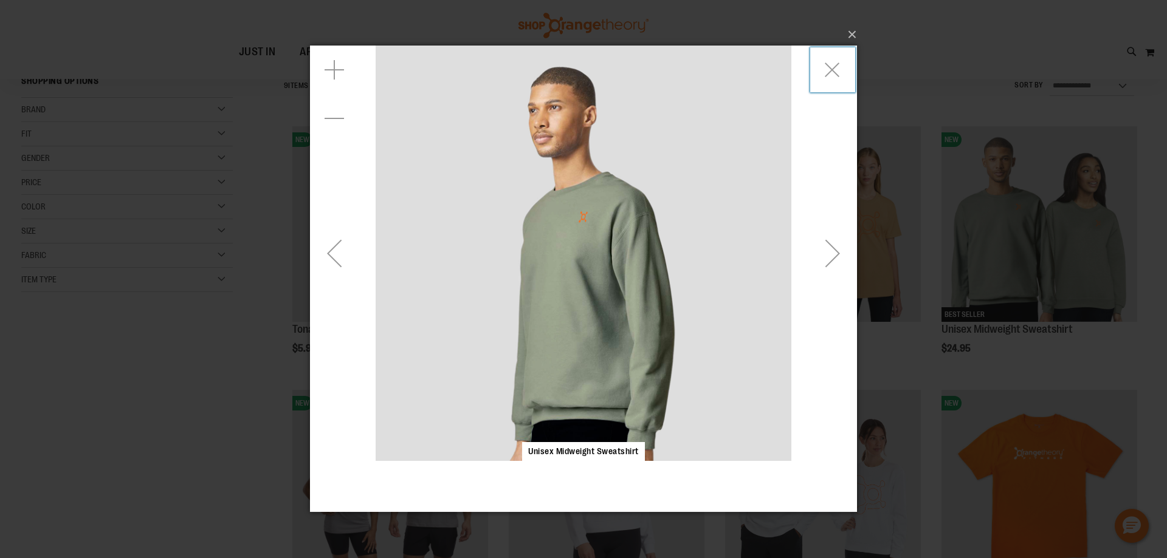
click at [833, 269] on div "Next" at bounding box center [832, 253] width 49 height 49
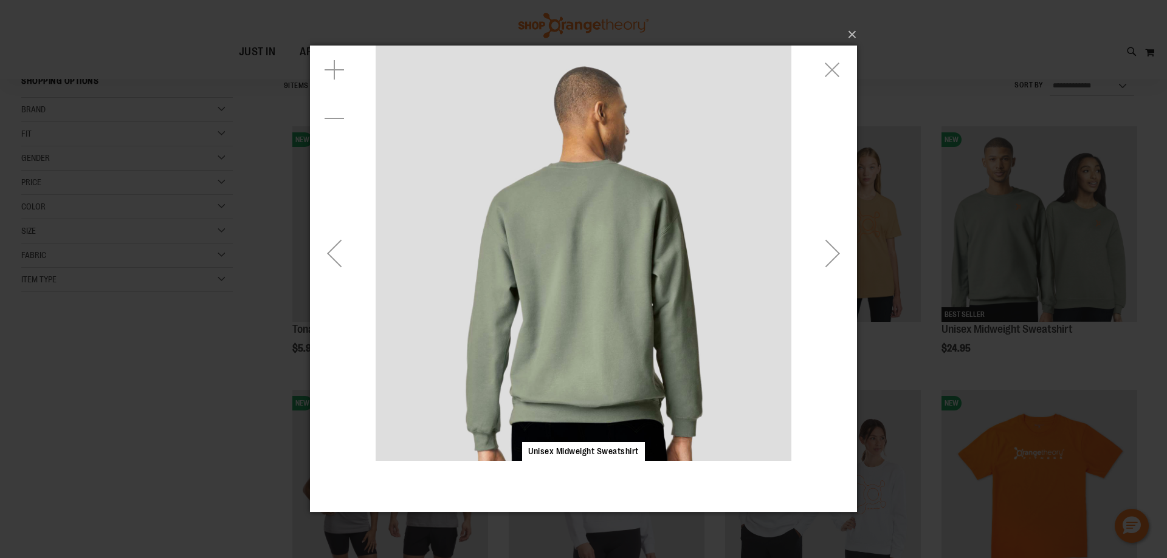
click at [833, 269] on div "Next" at bounding box center [832, 253] width 49 height 49
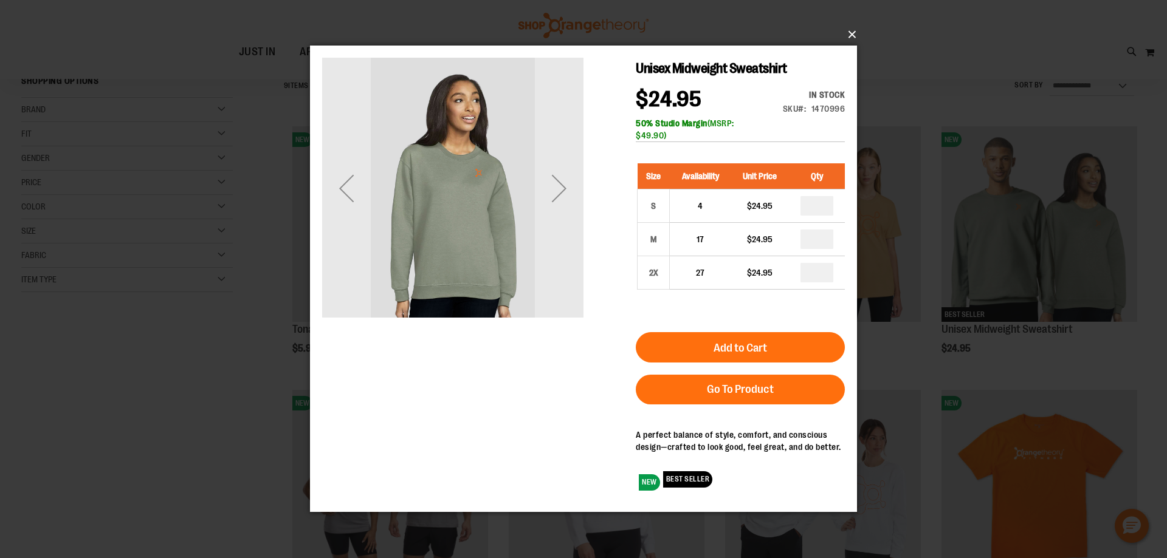
click at [850, 30] on button "×" at bounding box center [587, 34] width 547 height 27
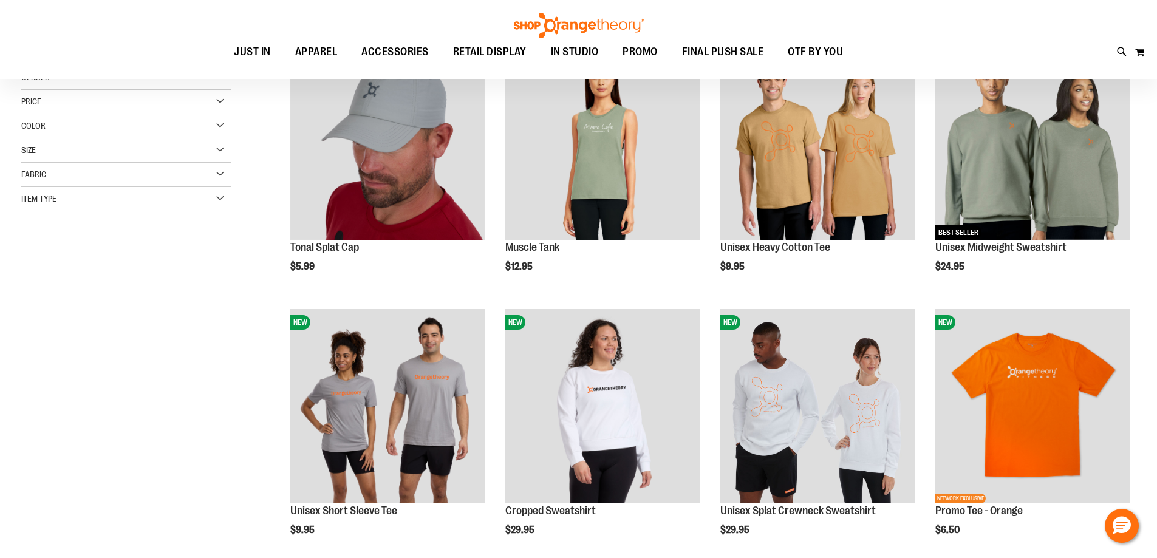
scroll to position [50, 0]
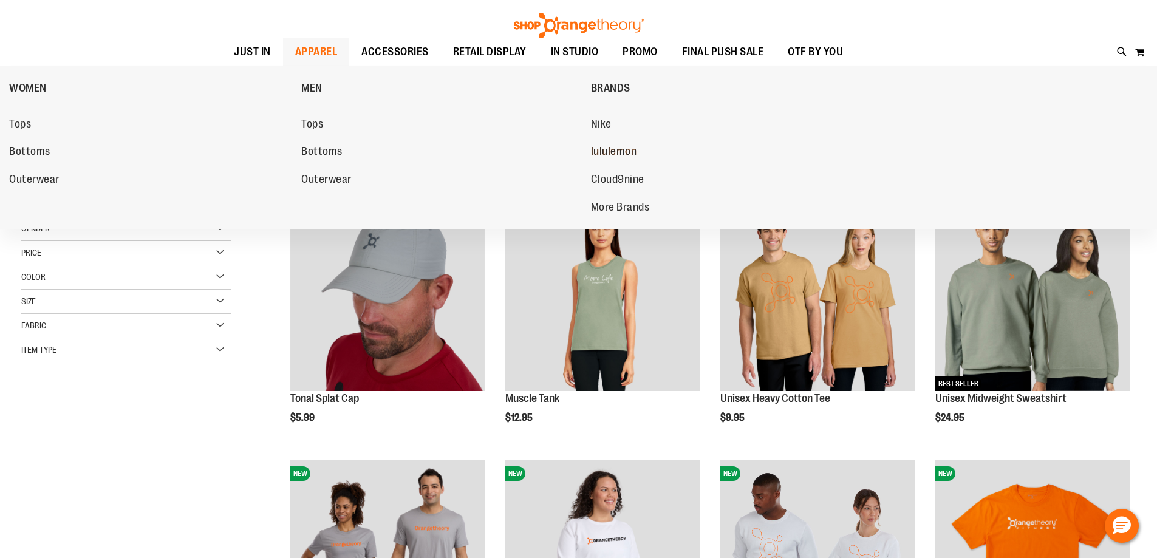
click at [620, 146] on span "lululemon" at bounding box center [614, 152] width 46 height 15
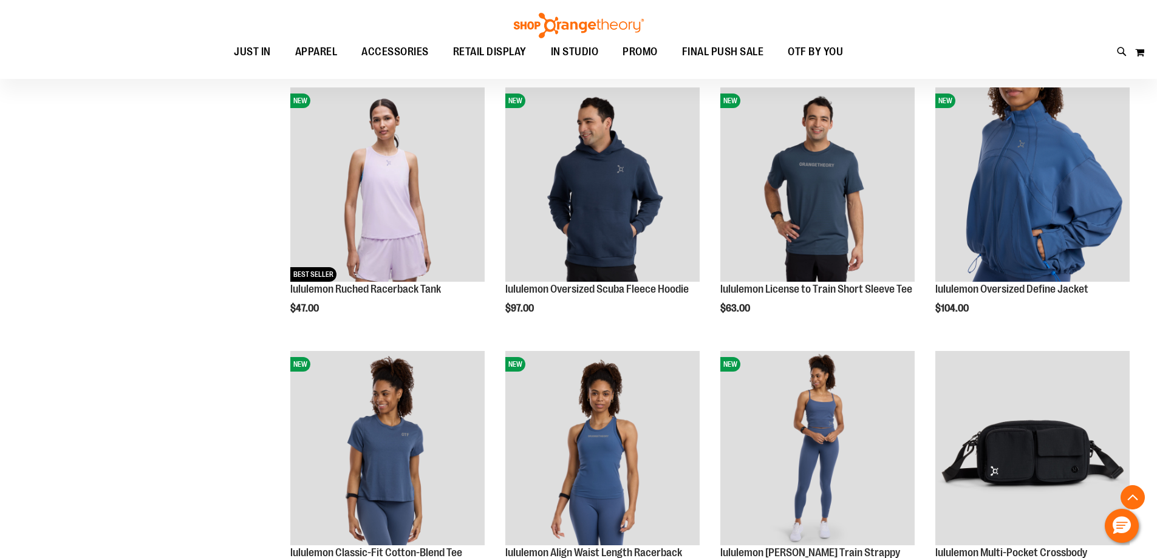
scroll to position [425, 0]
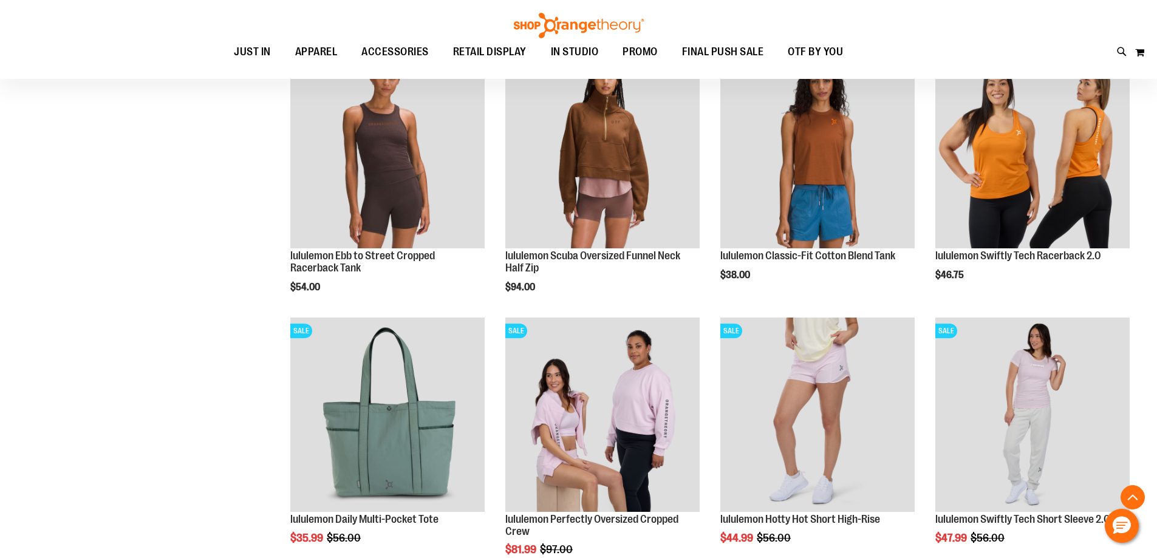
scroll to position [1154, 0]
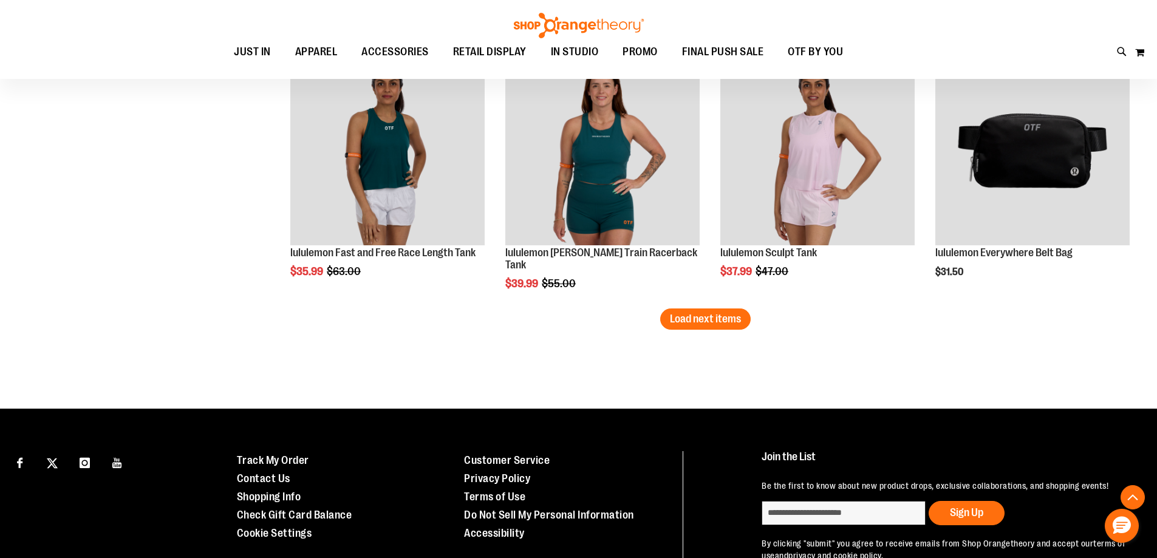
scroll to position [2308, 0]
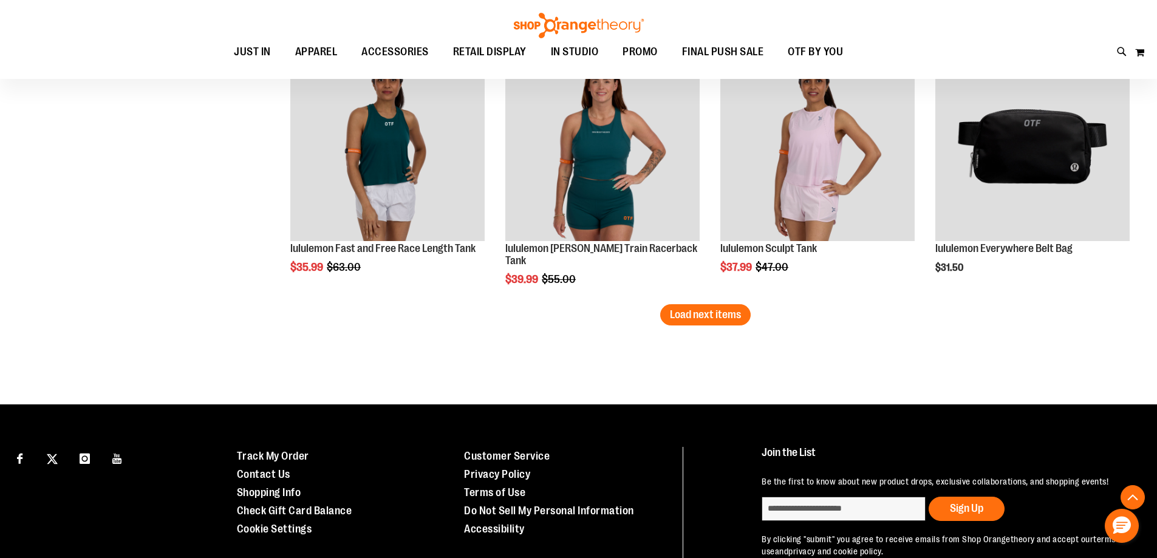
type input "**********"
click at [728, 320] on span "Load next items" at bounding box center [705, 315] width 71 height 12
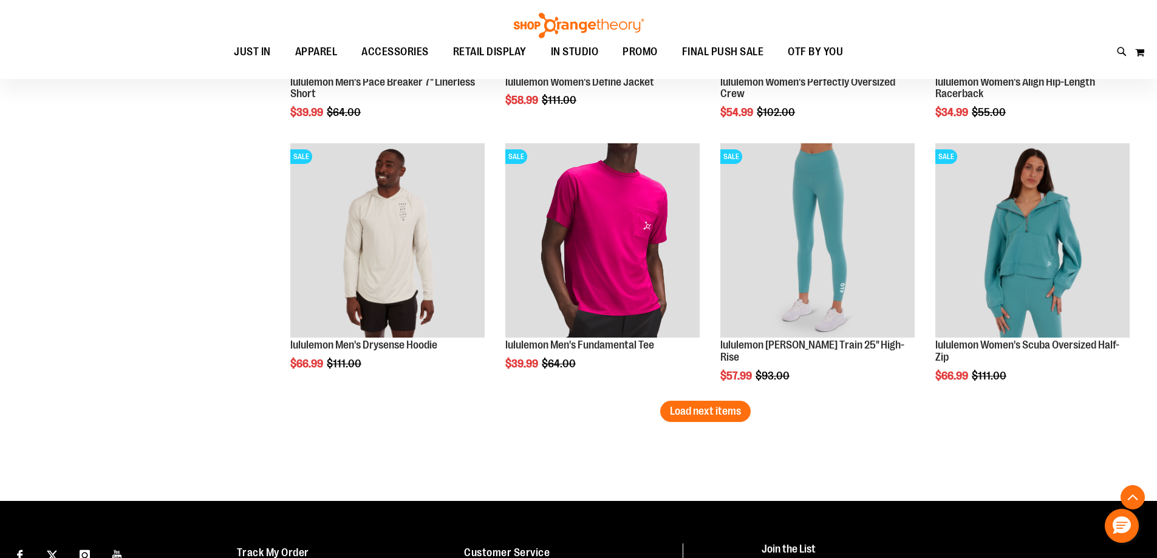
scroll to position [3159, 0]
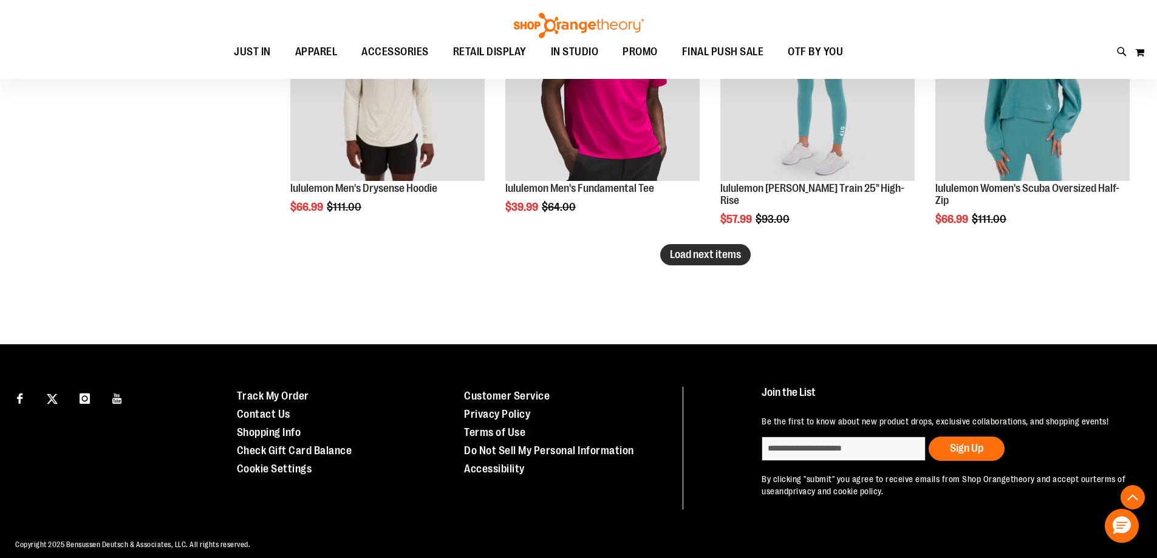
click at [708, 253] on span "Load next items" at bounding box center [705, 254] width 71 height 12
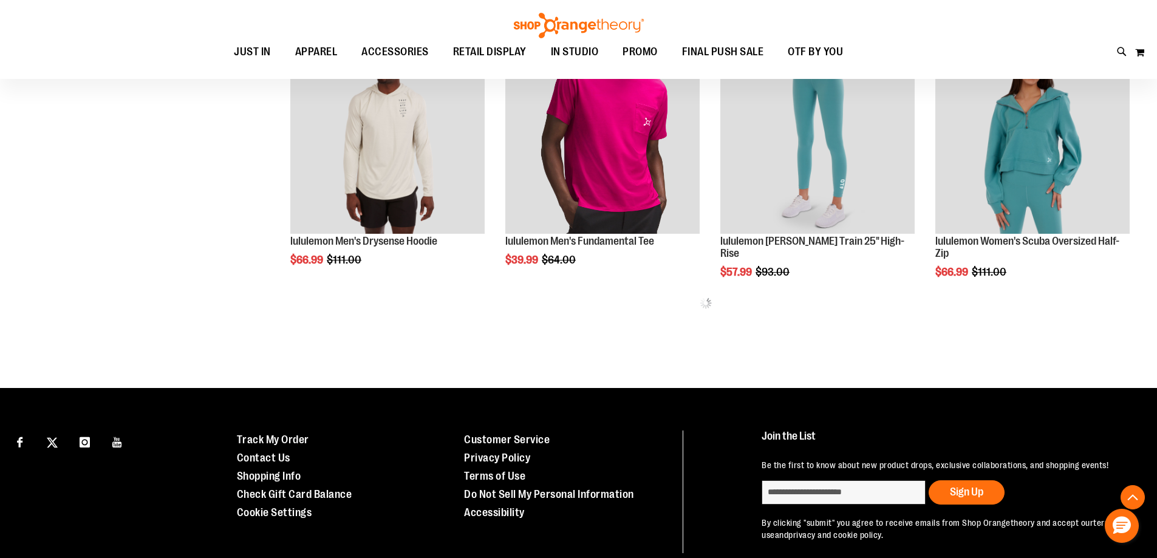
scroll to position [3037, 0]
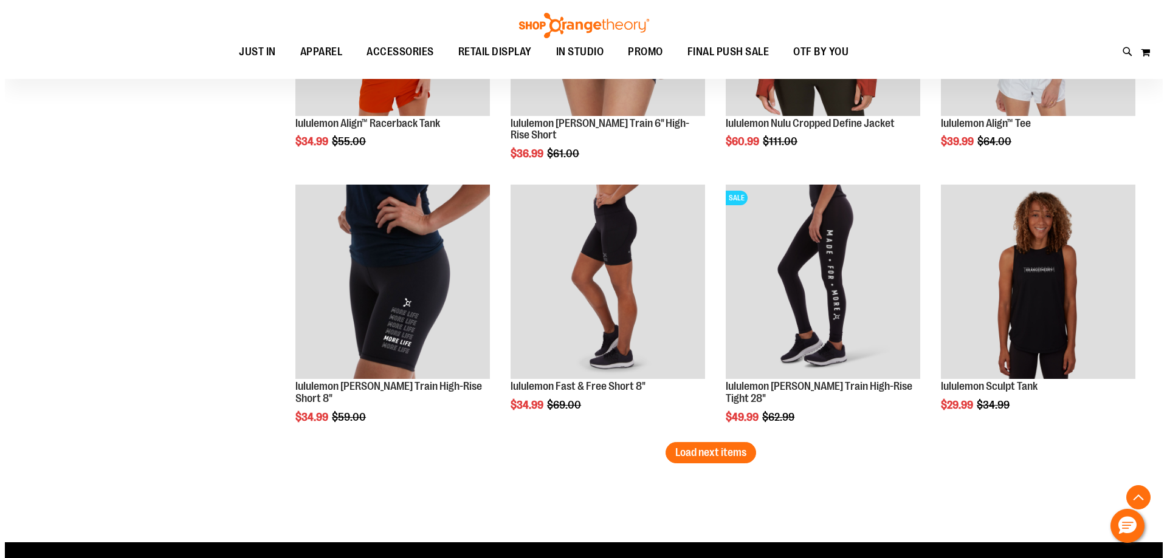
scroll to position [3766, 0]
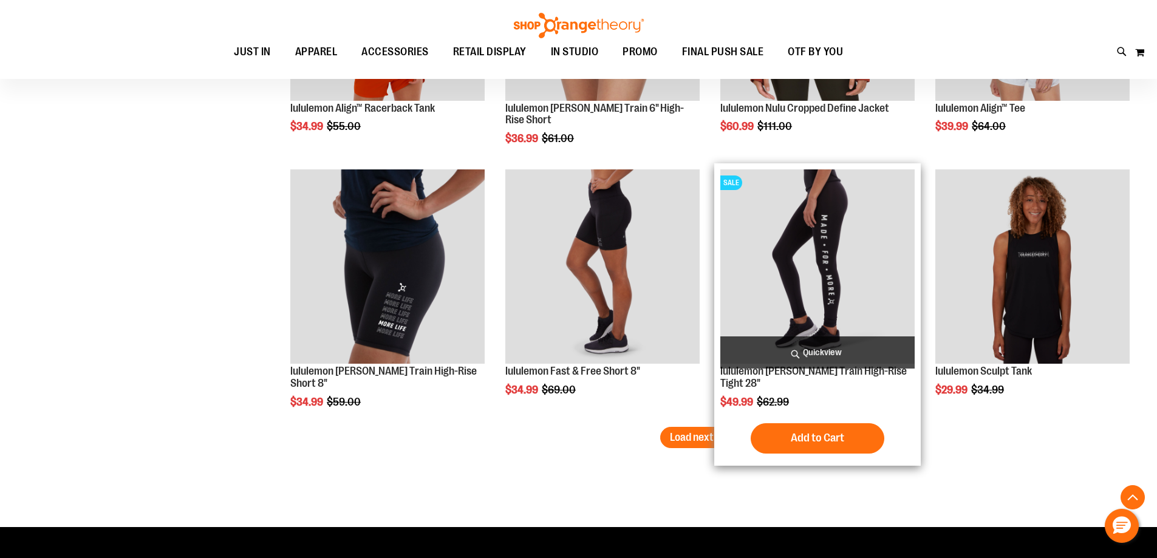
click at [824, 347] on span "Quickview" at bounding box center [818, 353] width 194 height 32
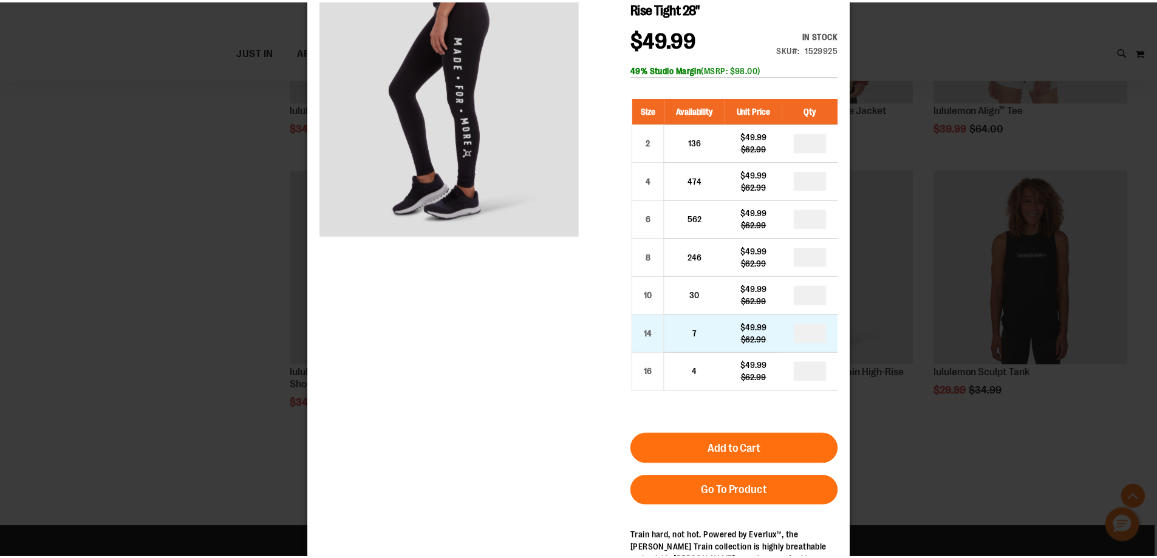
scroll to position [0, 0]
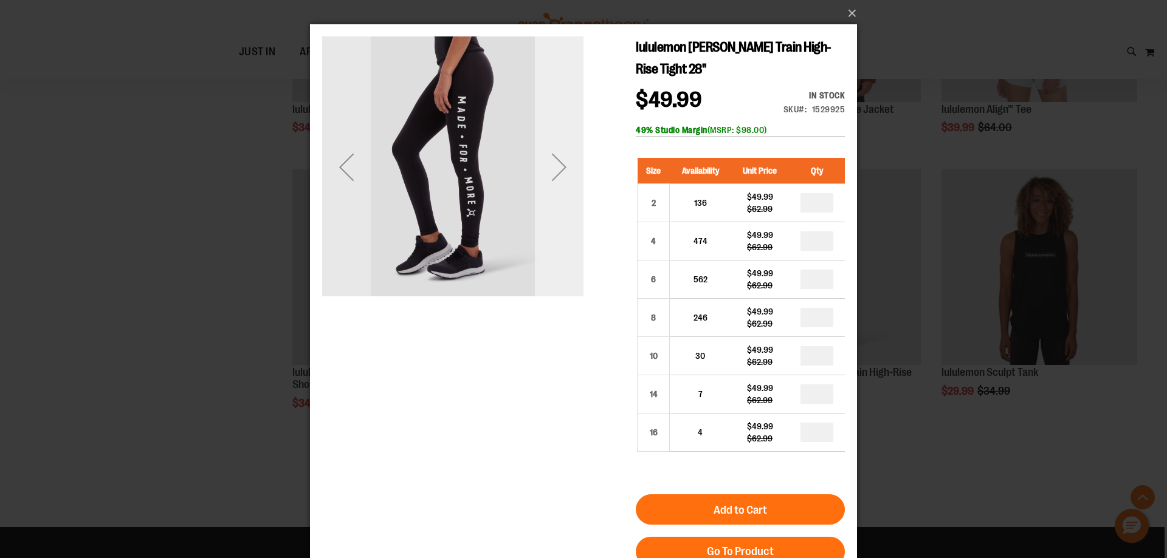
click at [561, 151] on div "Next" at bounding box center [559, 167] width 49 height 49
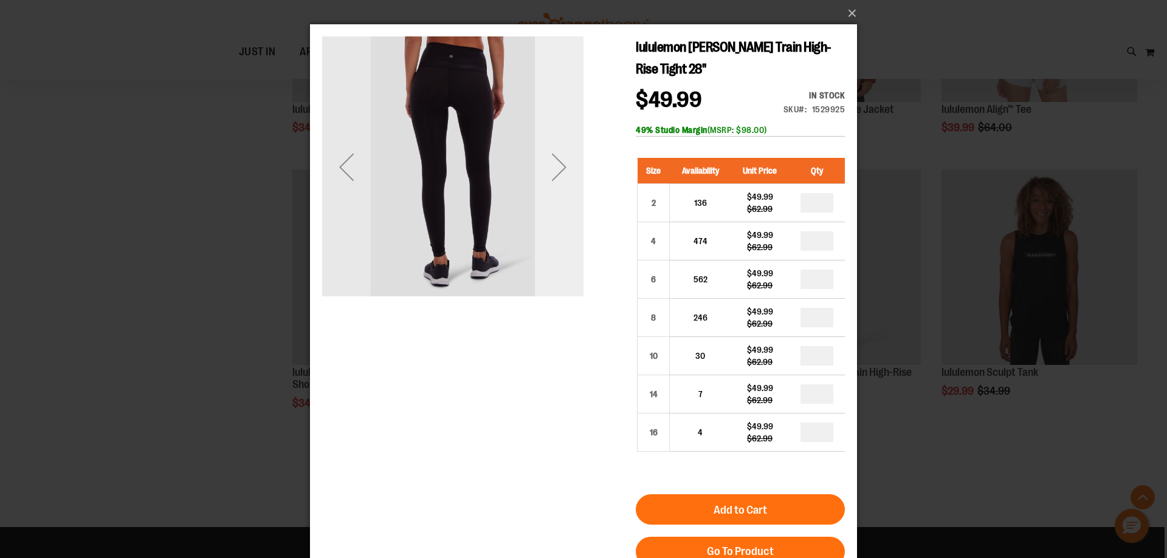
click at [561, 151] on div "Next" at bounding box center [559, 167] width 49 height 49
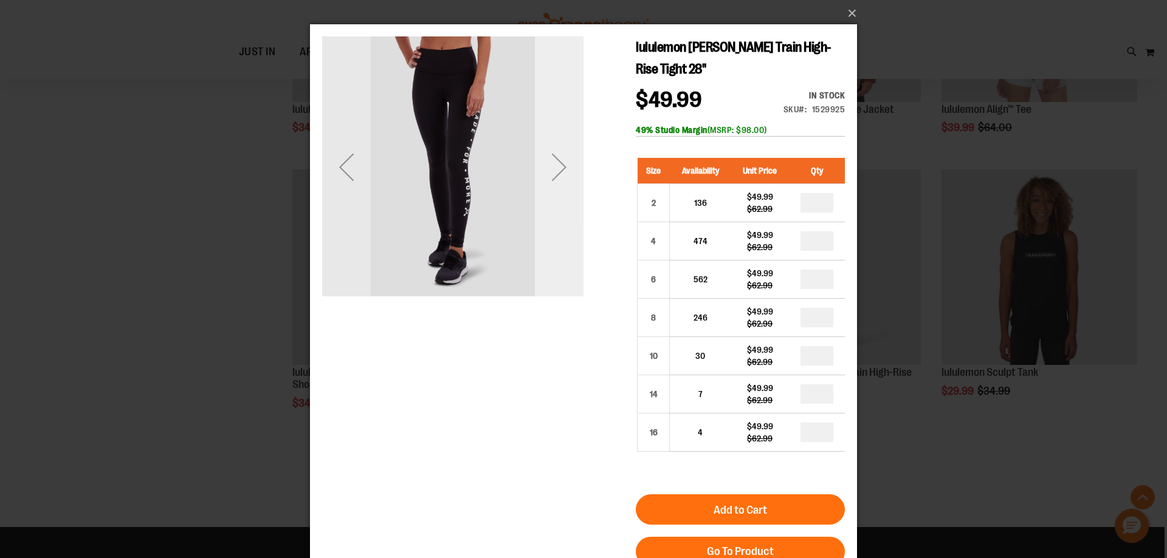
click at [561, 151] on div "Next" at bounding box center [559, 167] width 49 height 49
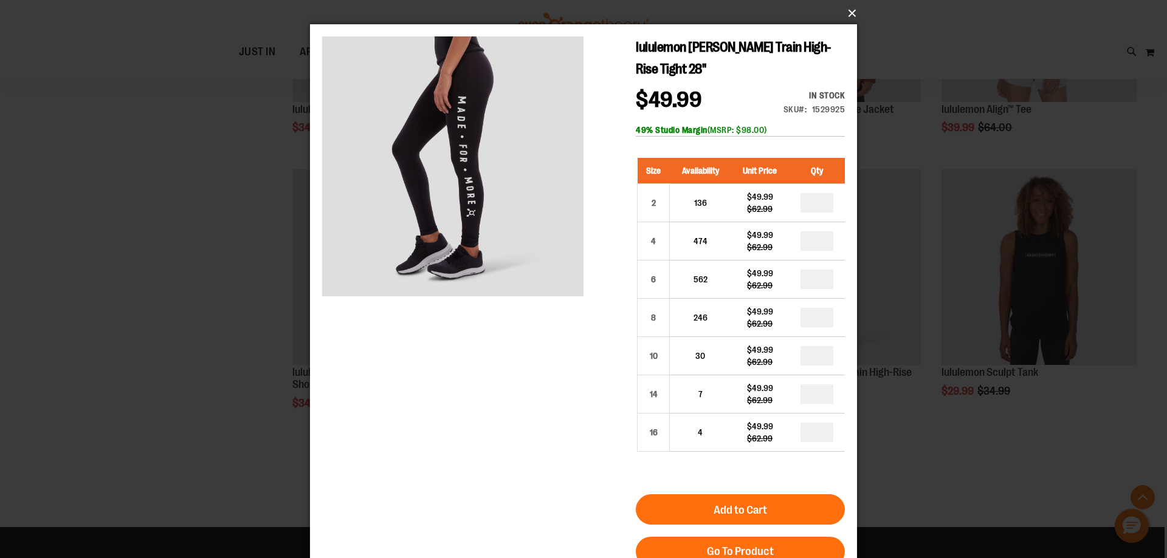
click at [852, 10] on button "×" at bounding box center [587, 13] width 547 height 27
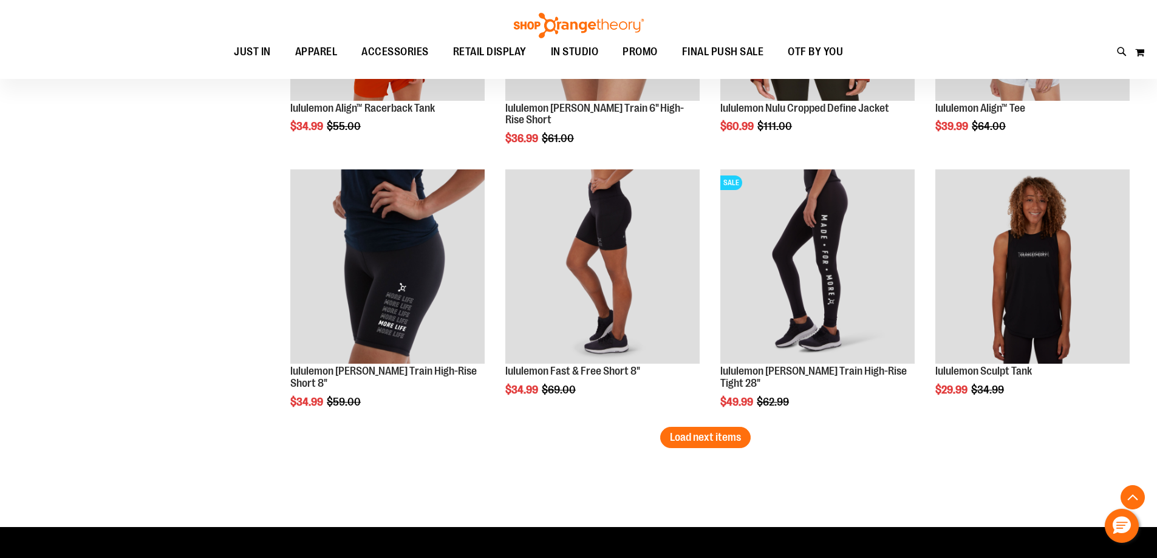
click at [732, 447] on button "Load next items" at bounding box center [705, 437] width 91 height 21
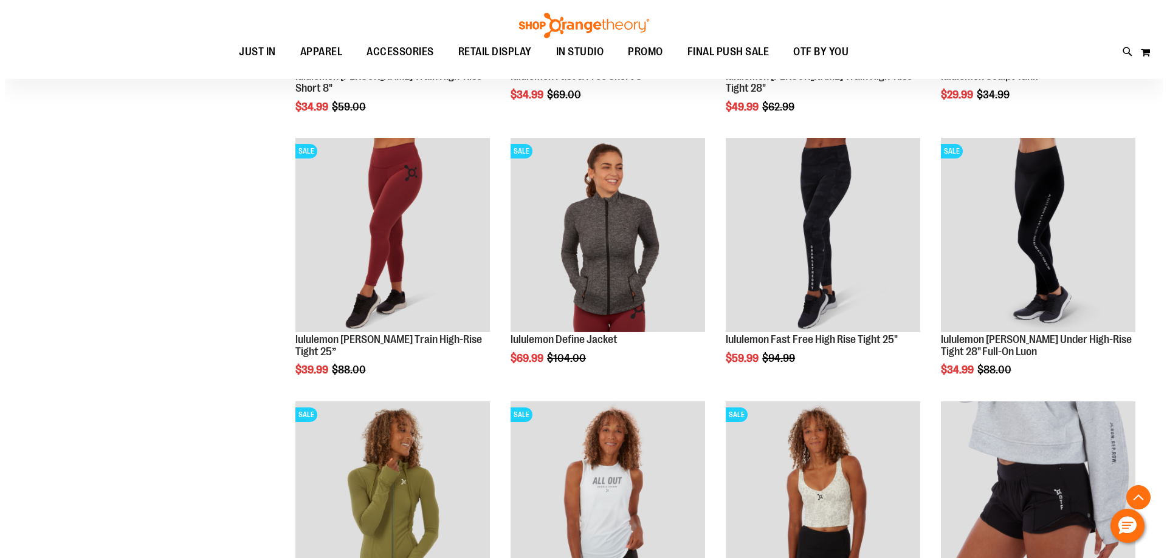
scroll to position [4070, 0]
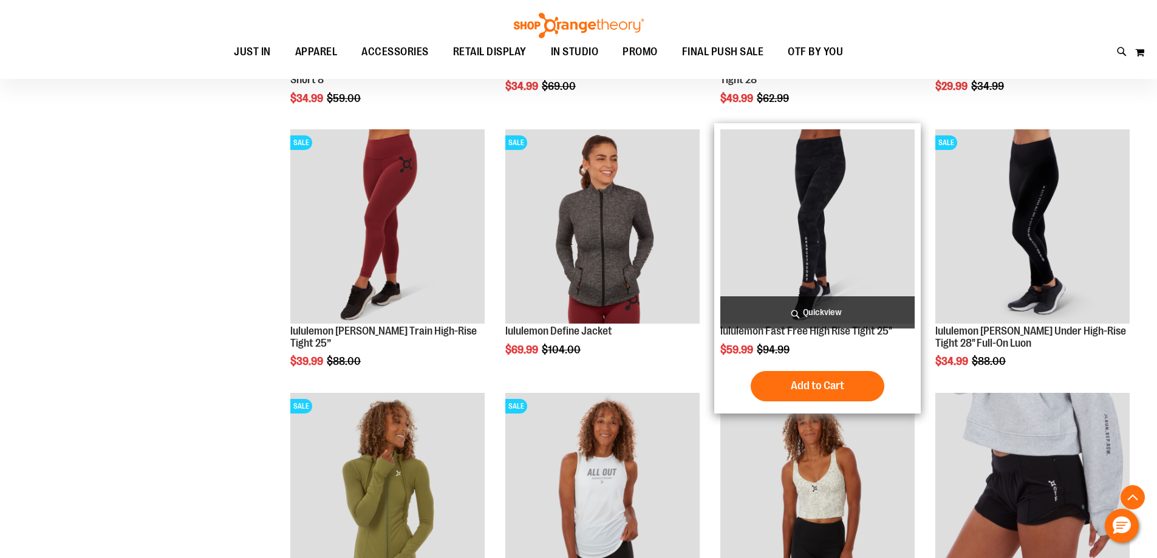
click at [826, 306] on span "Quickview" at bounding box center [818, 312] width 194 height 32
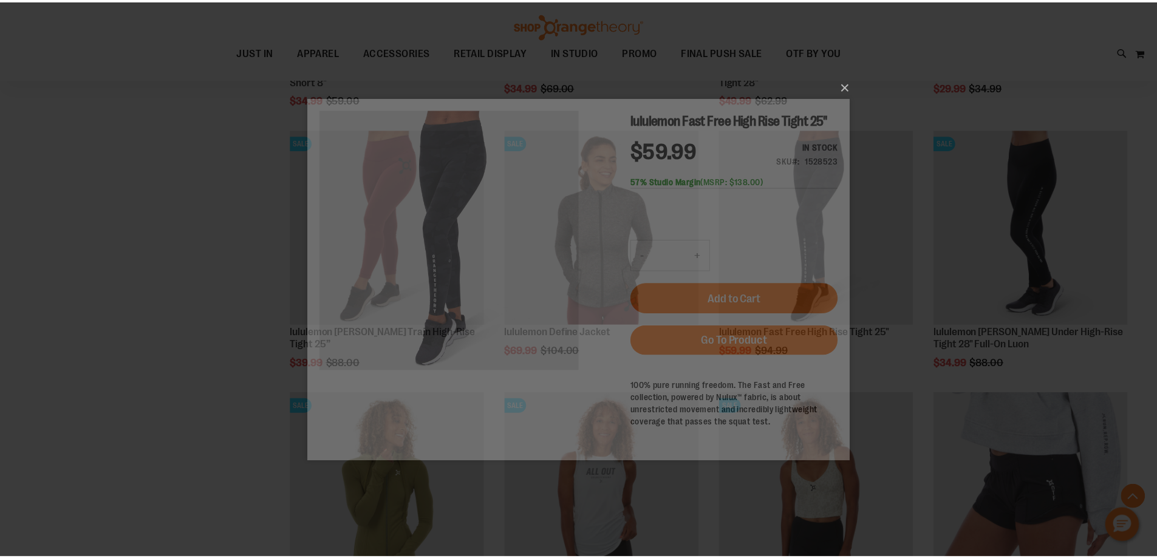
scroll to position [0, 0]
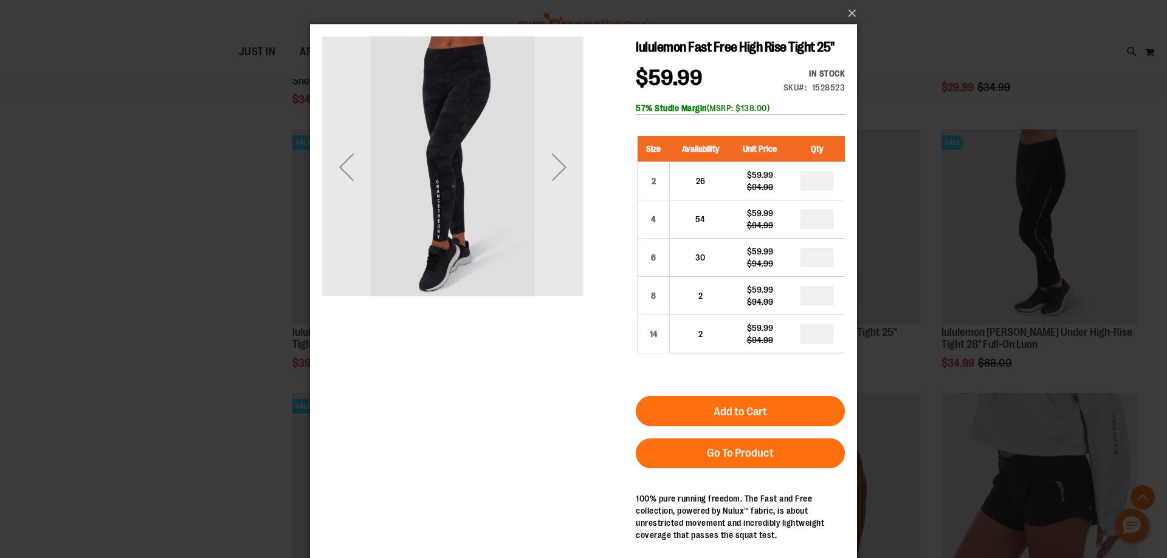
click at [570, 174] on div "Next" at bounding box center [559, 167] width 49 height 49
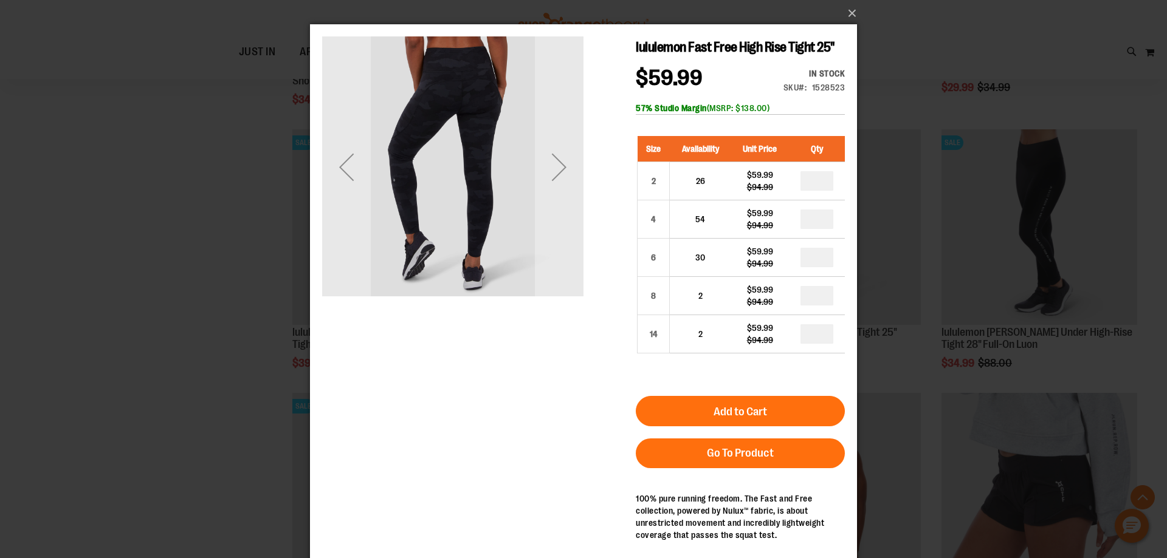
click at [570, 174] on div "Next" at bounding box center [559, 167] width 49 height 49
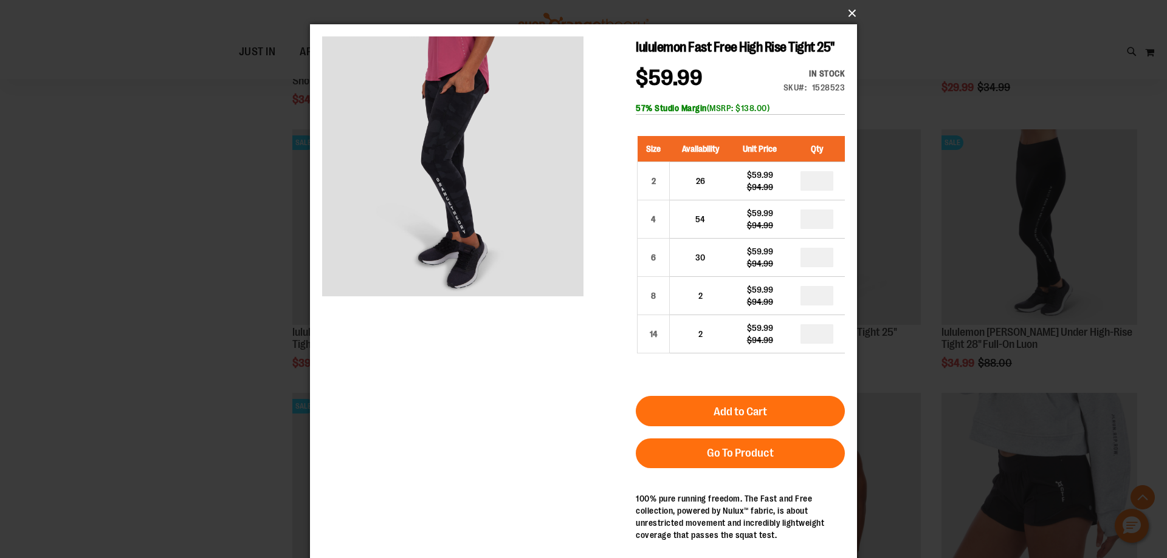
click at [851, 9] on button "×" at bounding box center [587, 13] width 547 height 27
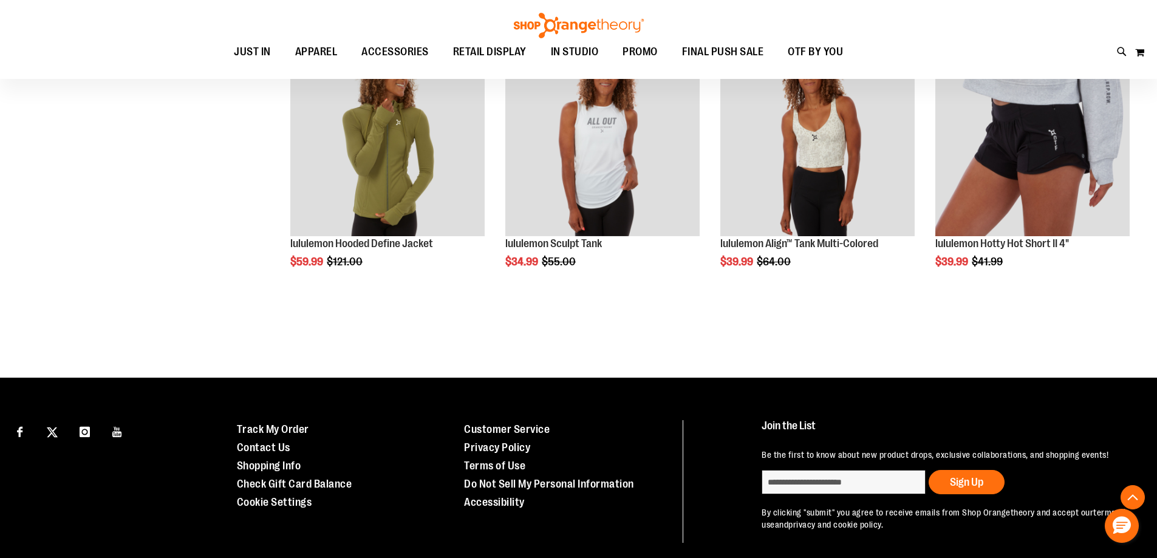
scroll to position [4225, 0]
